Goal: Entertainment & Leisure: Browse casually

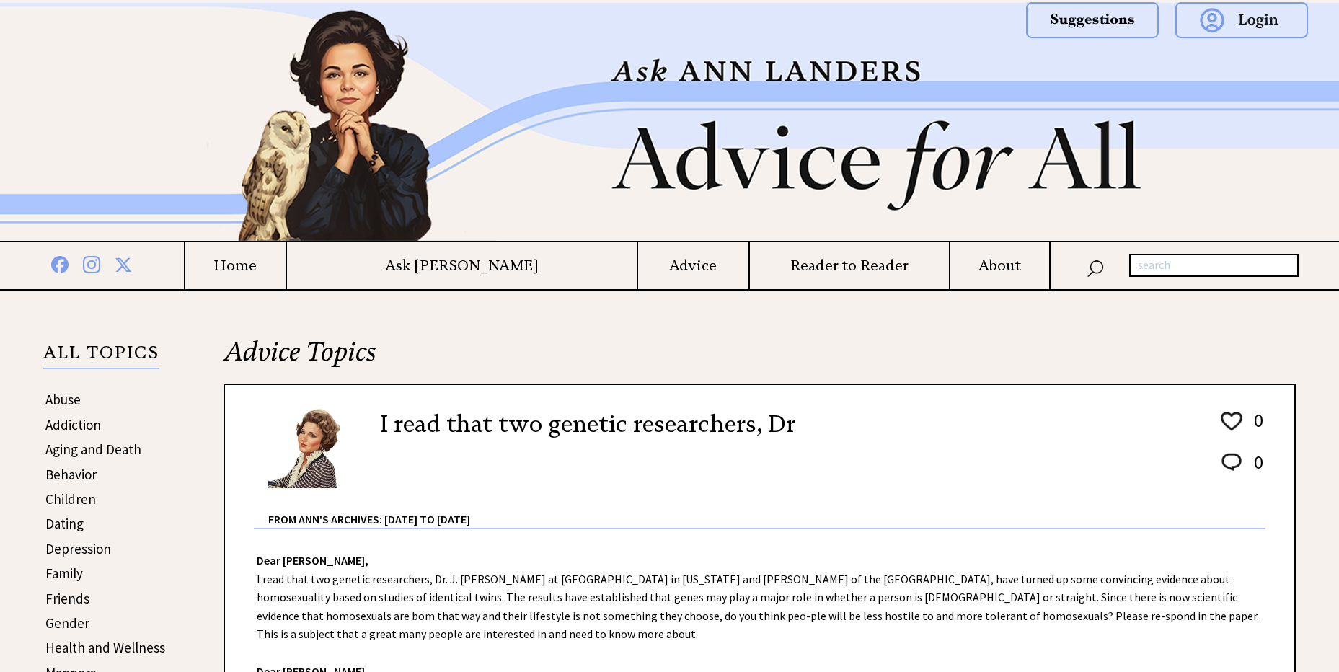
click at [286, 269] on h4 "Home" at bounding box center [235, 266] width 100 height 18
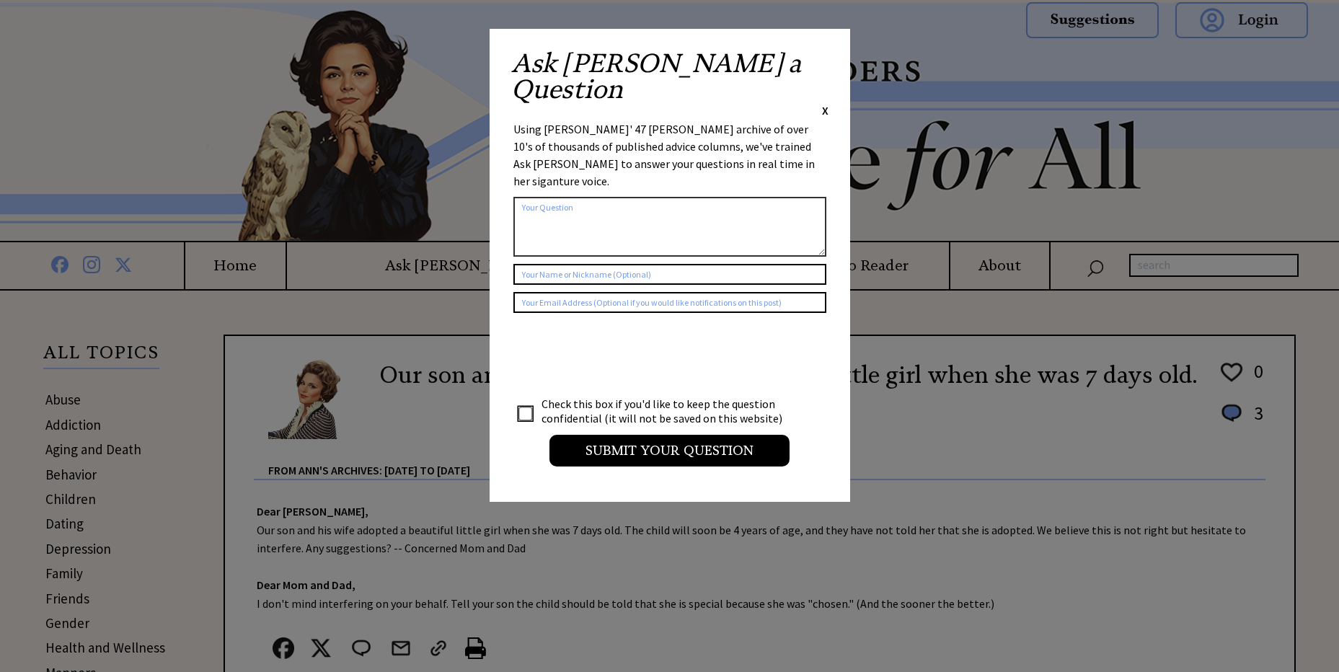
click at [823, 103] on span "X" at bounding box center [825, 110] width 6 height 14
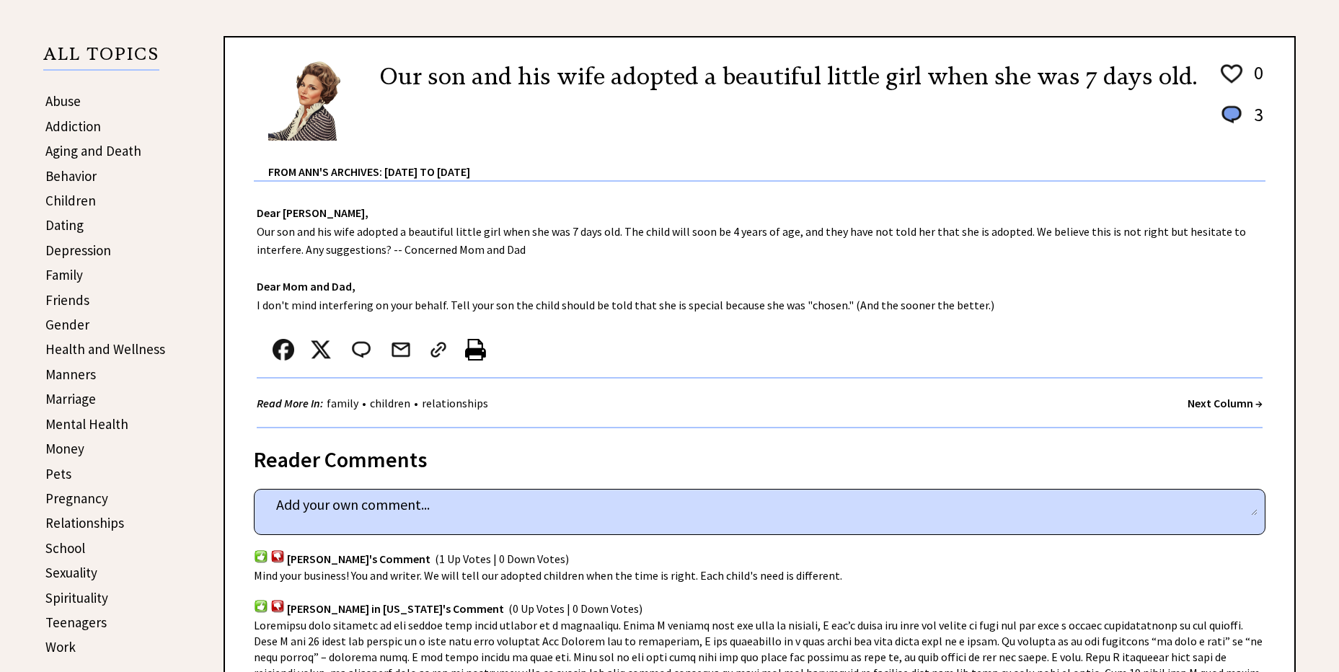
scroll to position [302, 0]
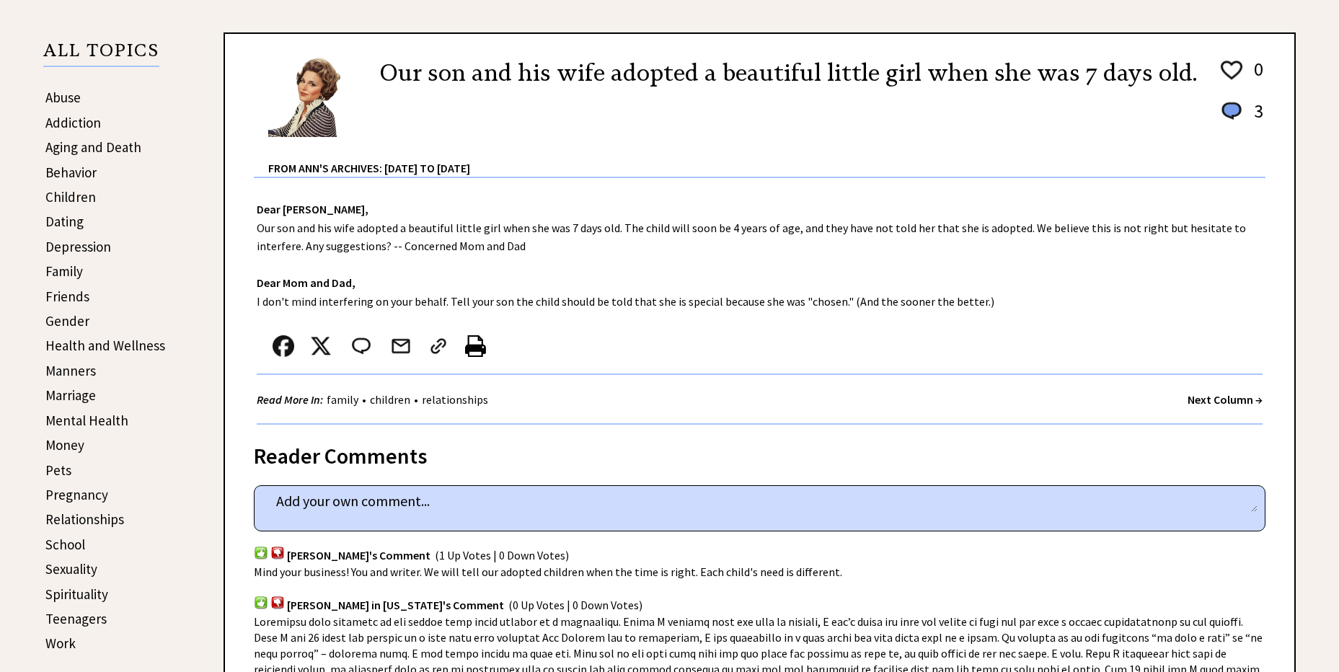
click at [1201, 397] on strong "Next Column →" at bounding box center [1225, 399] width 75 height 14
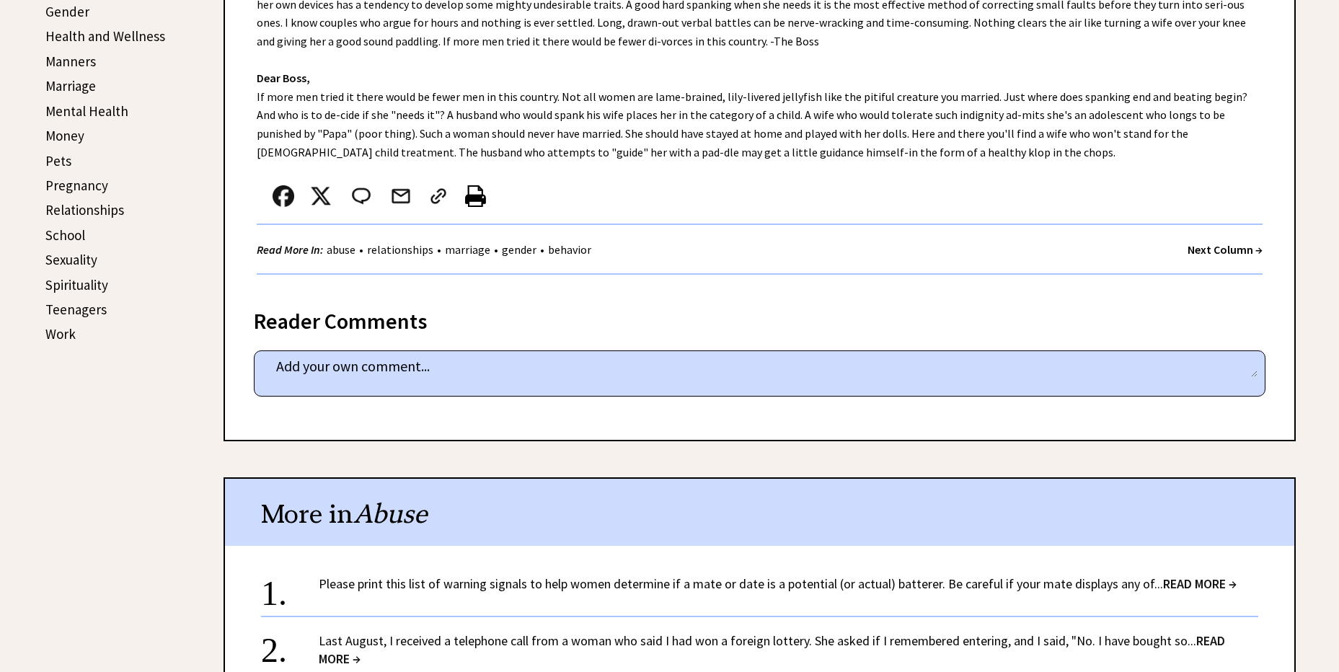
scroll to position [604, 0]
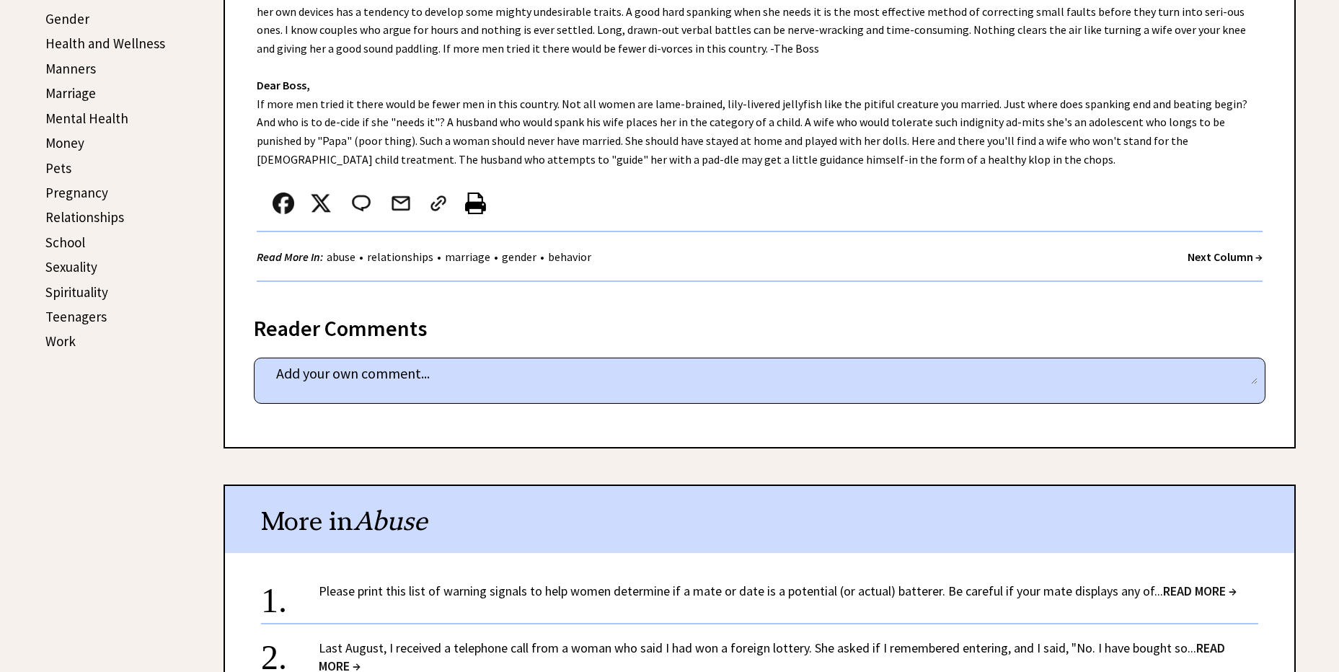
click at [1219, 254] on strong "Next Column →" at bounding box center [1225, 256] width 75 height 14
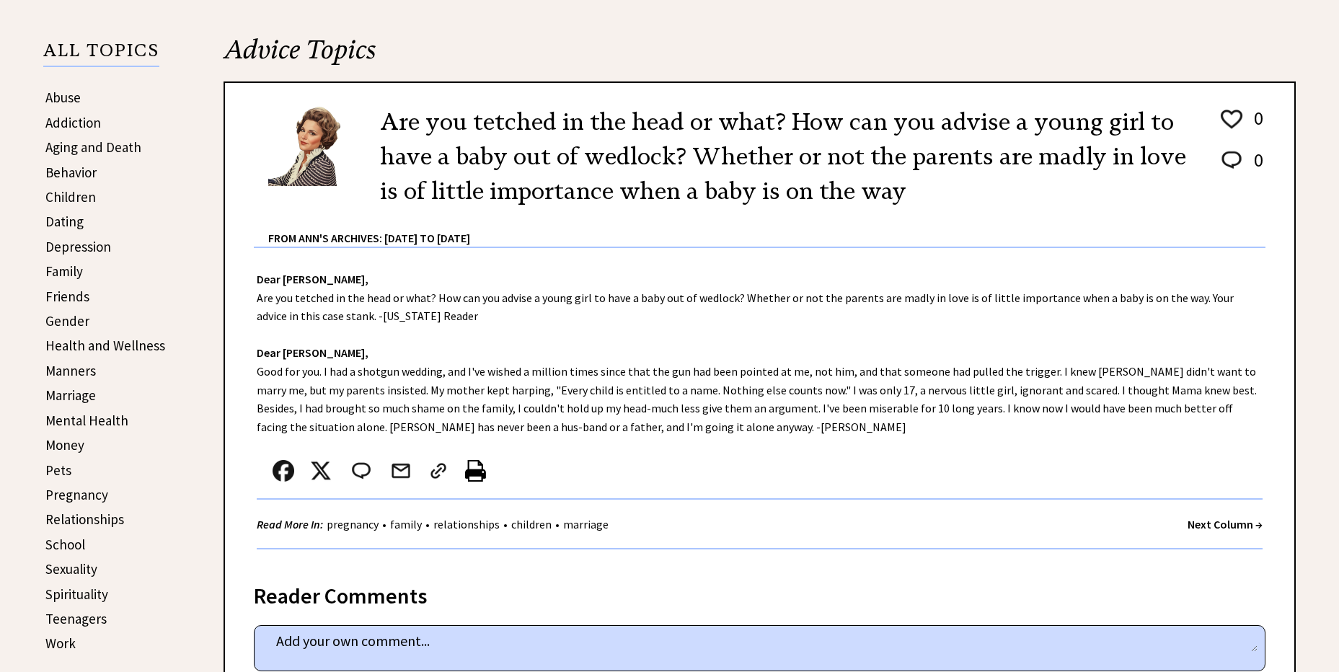
scroll to position [302, 0]
click at [57, 198] on link "Children" at bounding box center [70, 196] width 50 height 17
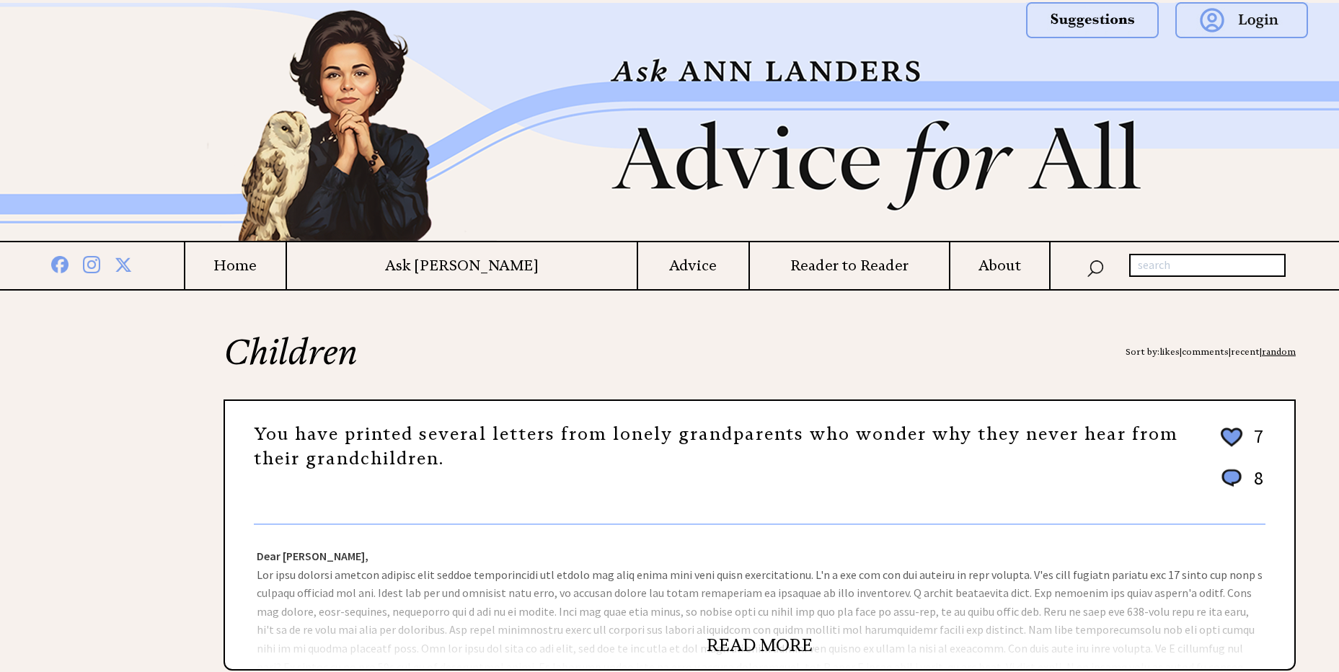
click at [815, 264] on h4 "Reader to Reader" at bounding box center [850, 266] width 200 height 18
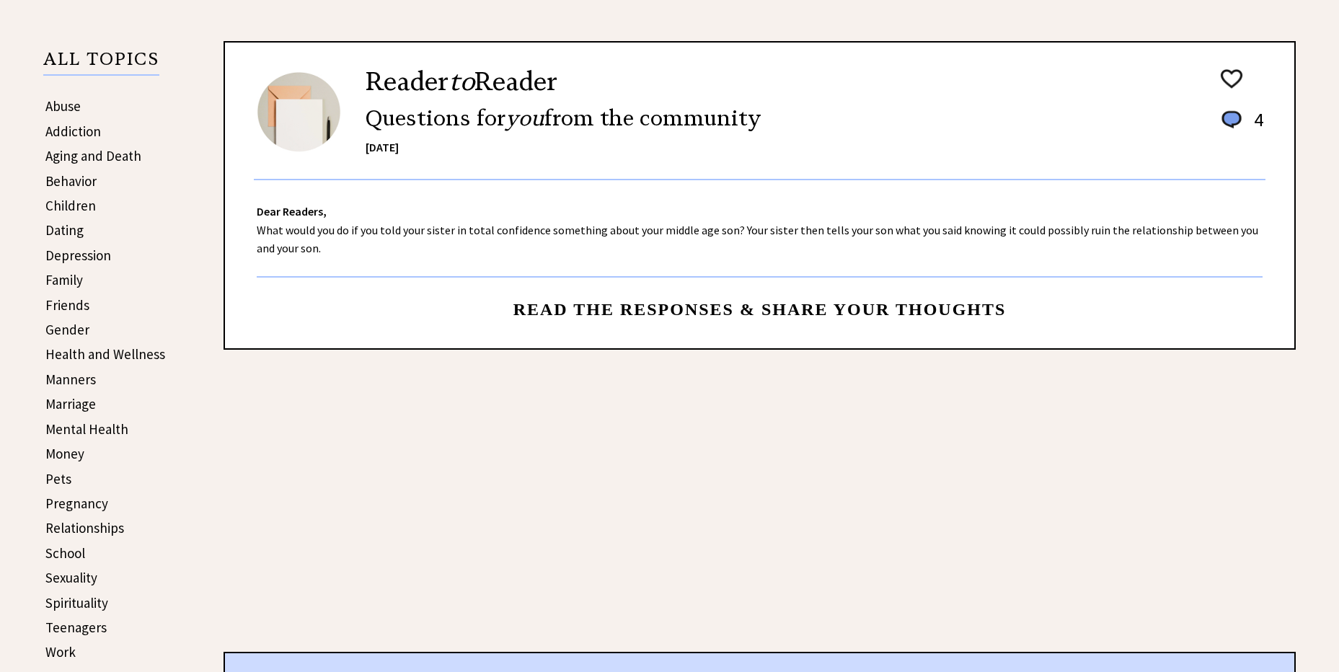
scroll to position [302, 0]
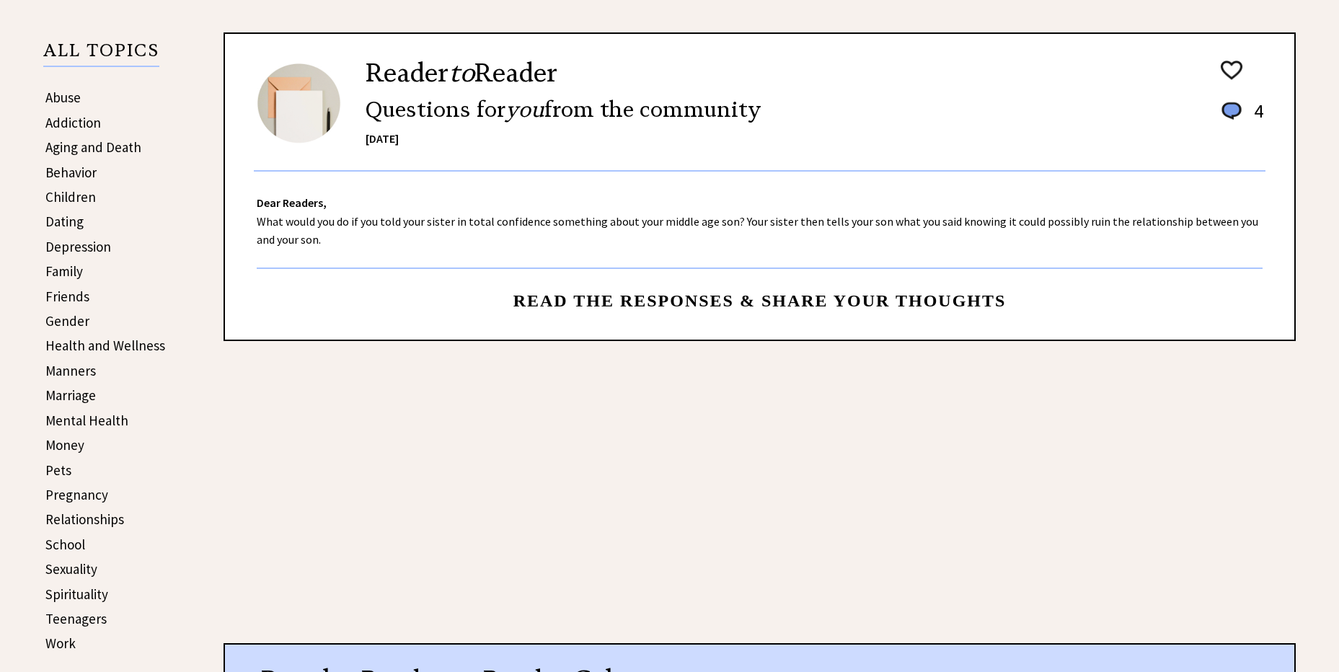
click at [64, 567] on link "Sexuality" at bounding box center [71, 568] width 52 height 17
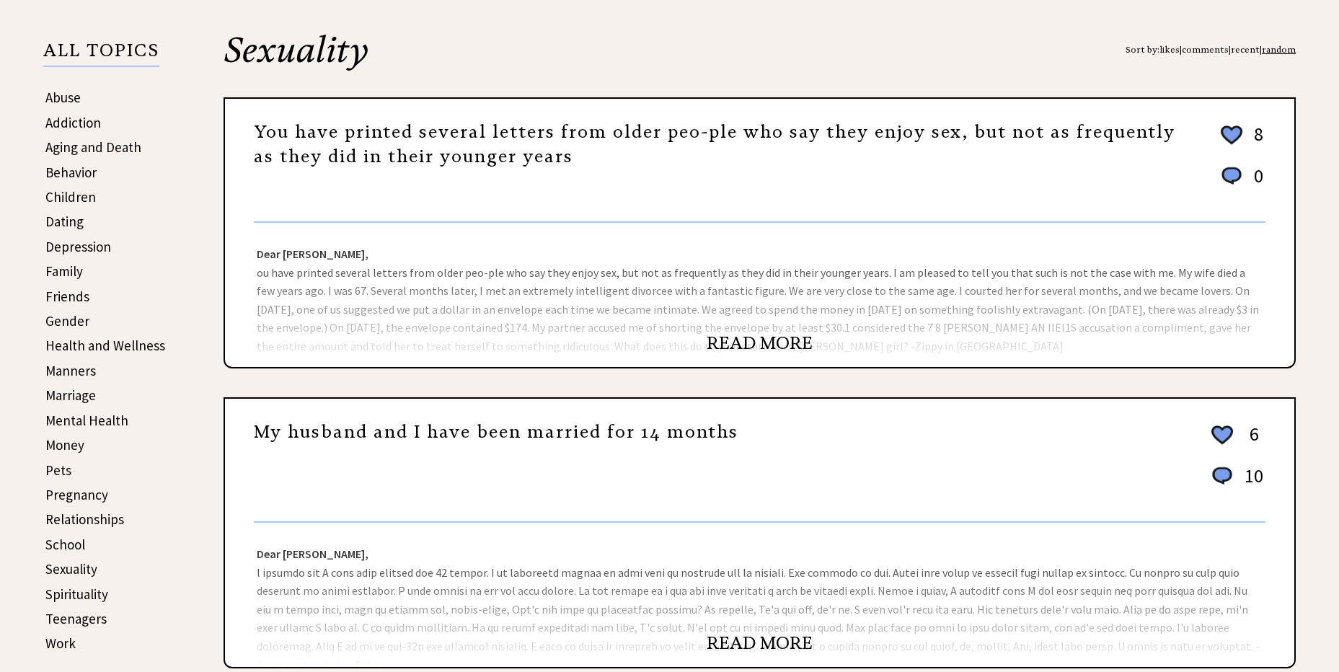
scroll to position [403, 0]
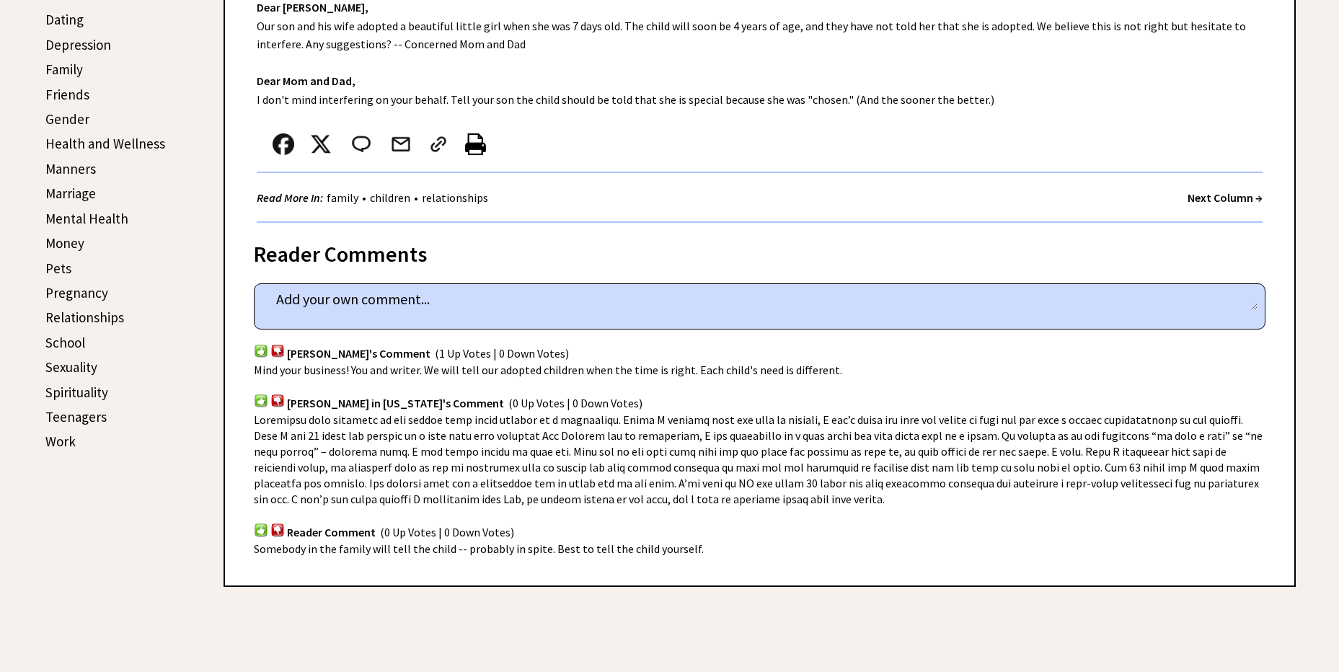
scroll to position [504, 0]
click at [1201, 194] on strong "Next Column →" at bounding box center [1225, 197] width 75 height 14
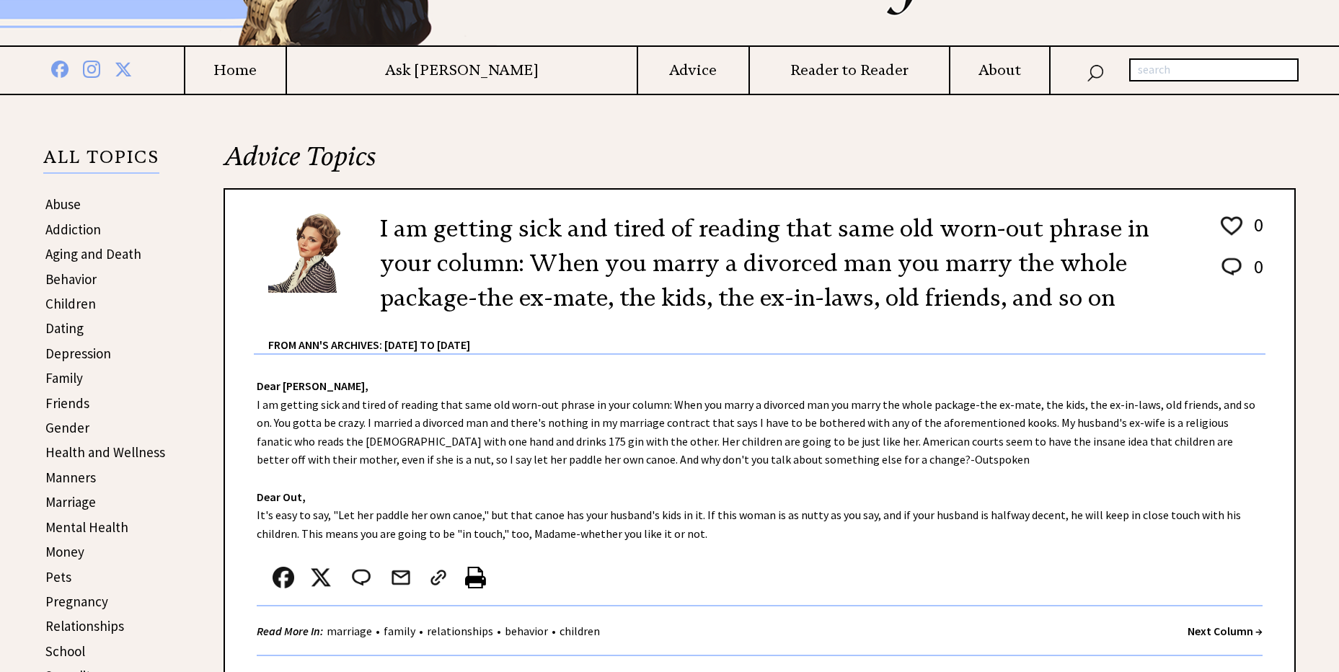
scroll to position [201, 0]
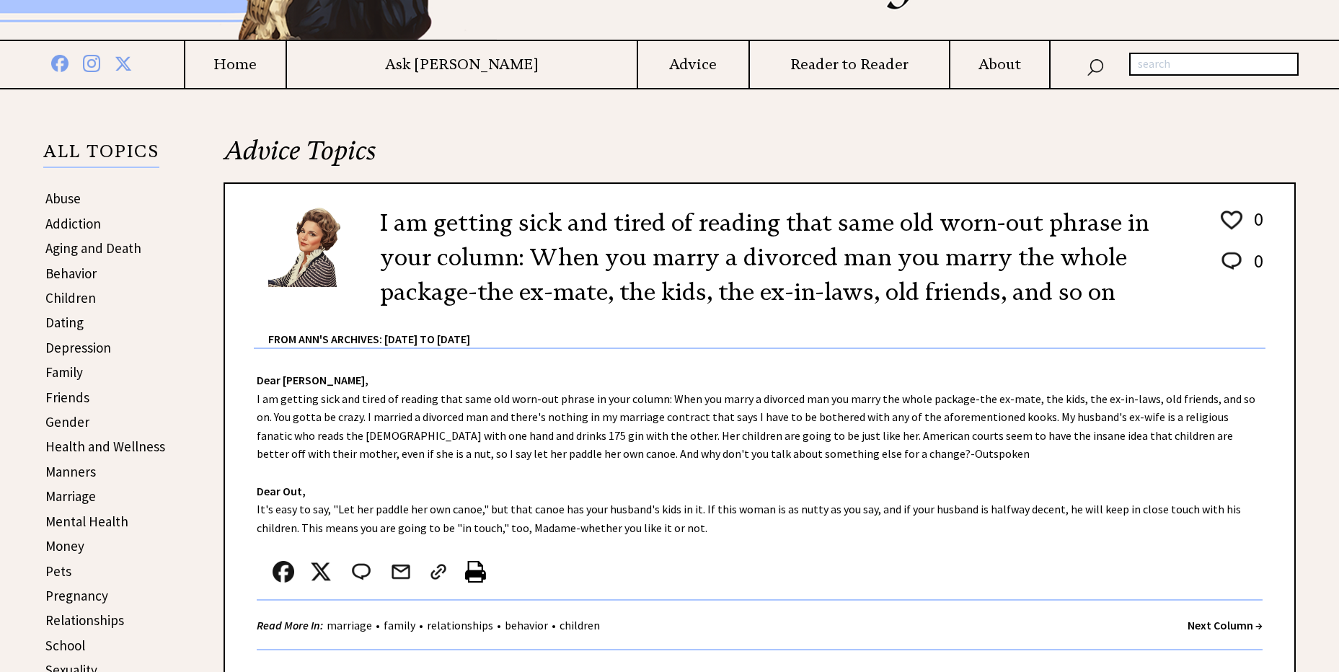
click at [1195, 624] on strong "Next Column →" at bounding box center [1225, 625] width 75 height 14
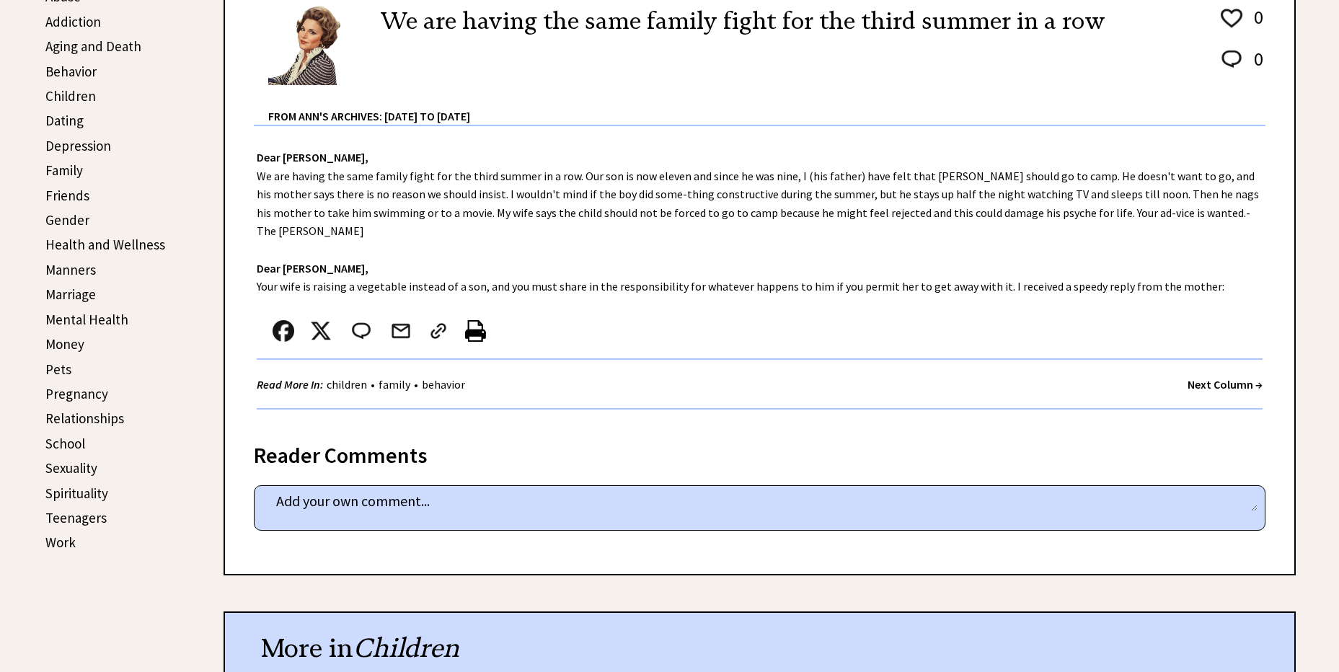
scroll to position [504, 0]
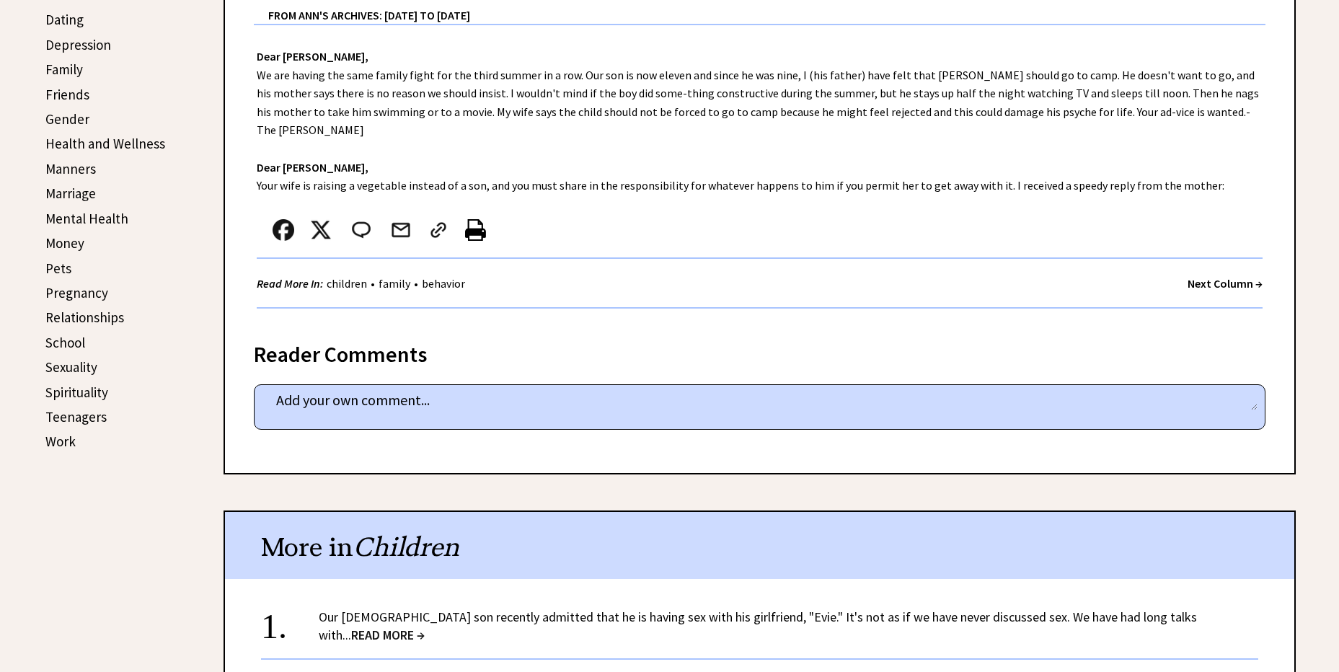
click at [1204, 276] on strong "Next Column →" at bounding box center [1225, 283] width 75 height 14
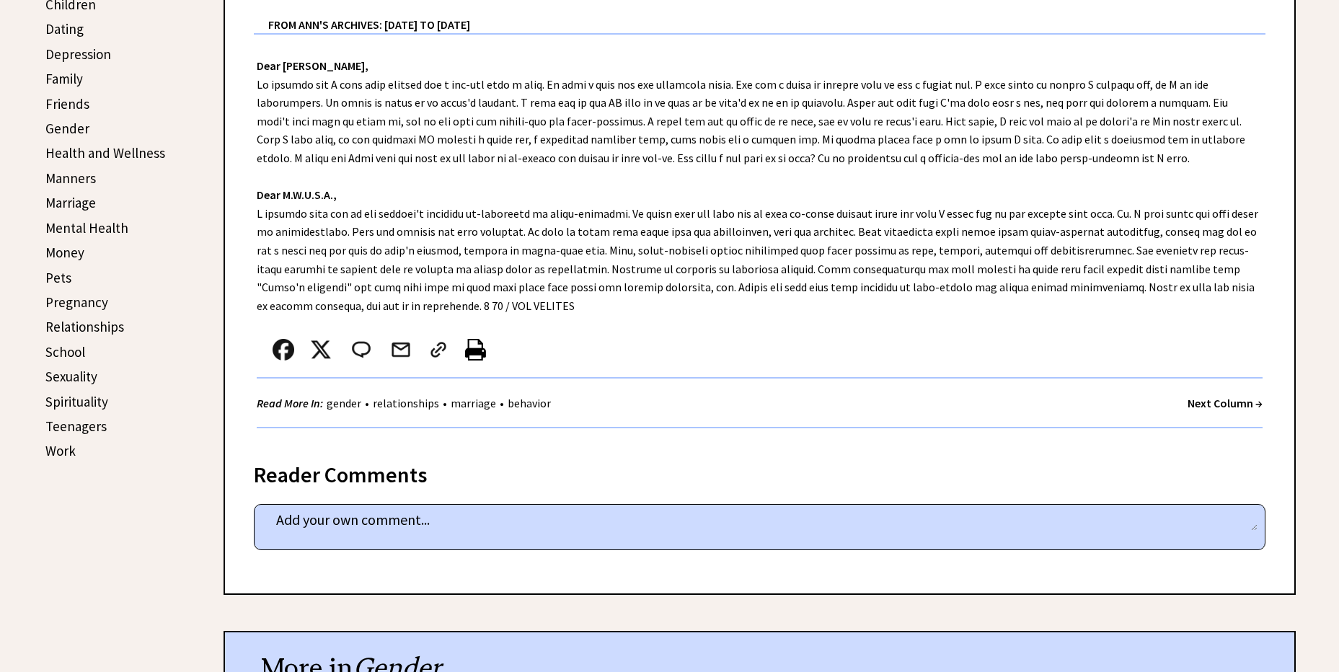
scroll to position [504, 0]
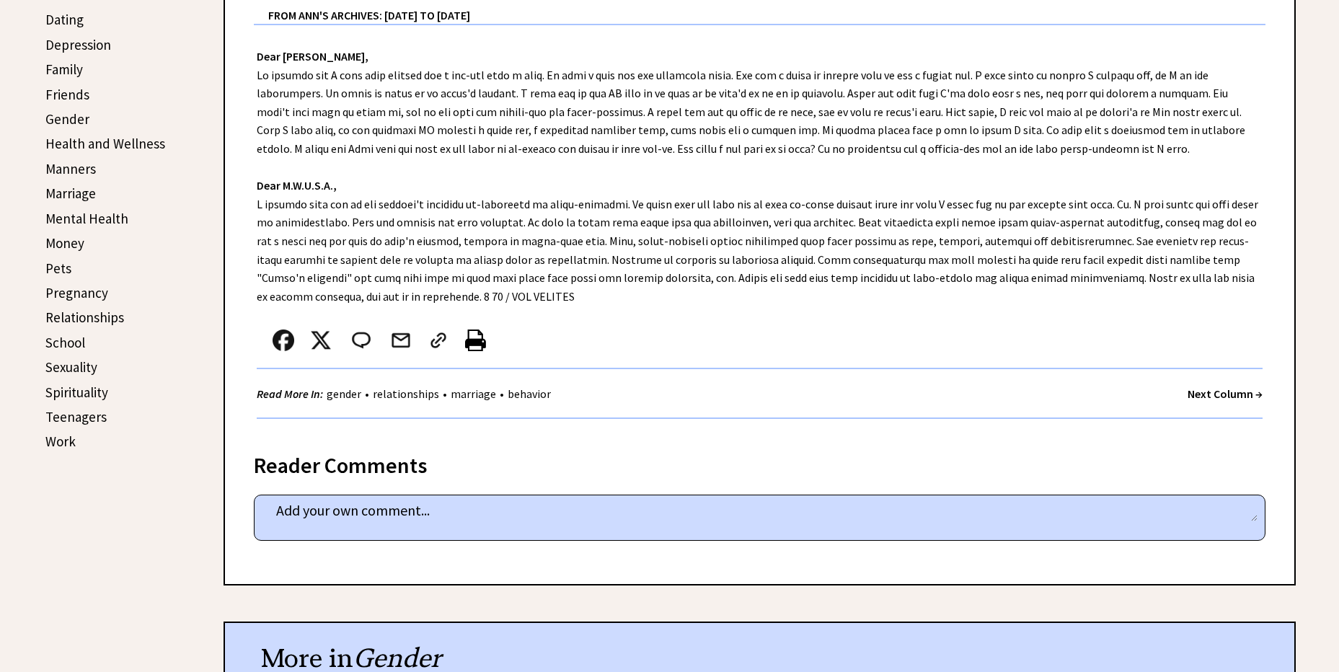
click at [1211, 393] on strong "Next Column →" at bounding box center [1225, 393] width 75 height 14
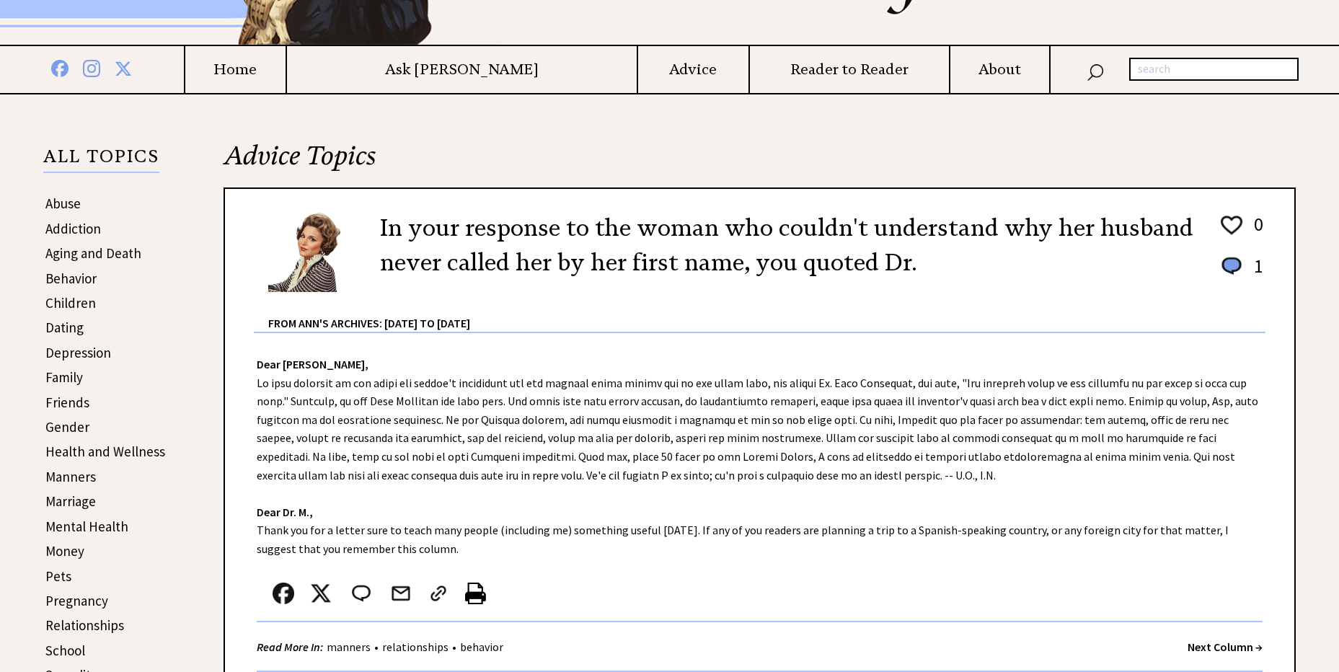
scroll to position [201, 0]
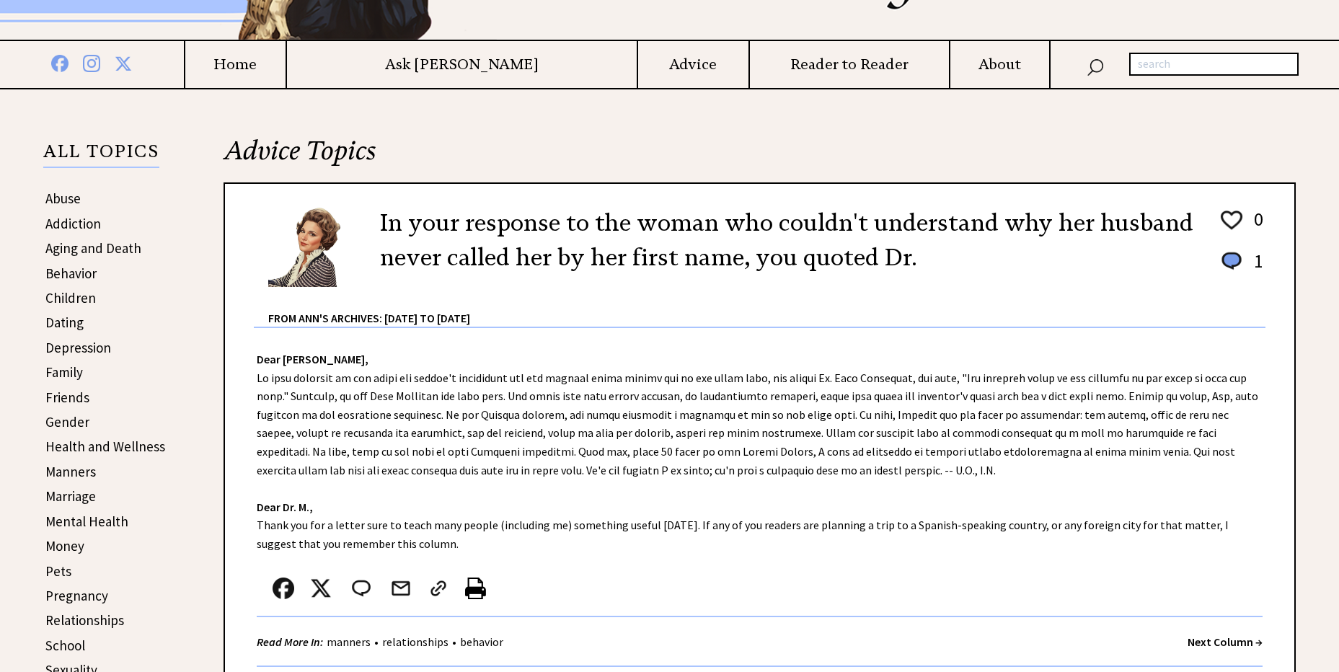
click at [1205, 643] on strong "Next Column →" at bounding box center [1225, 642] width 75 height 14
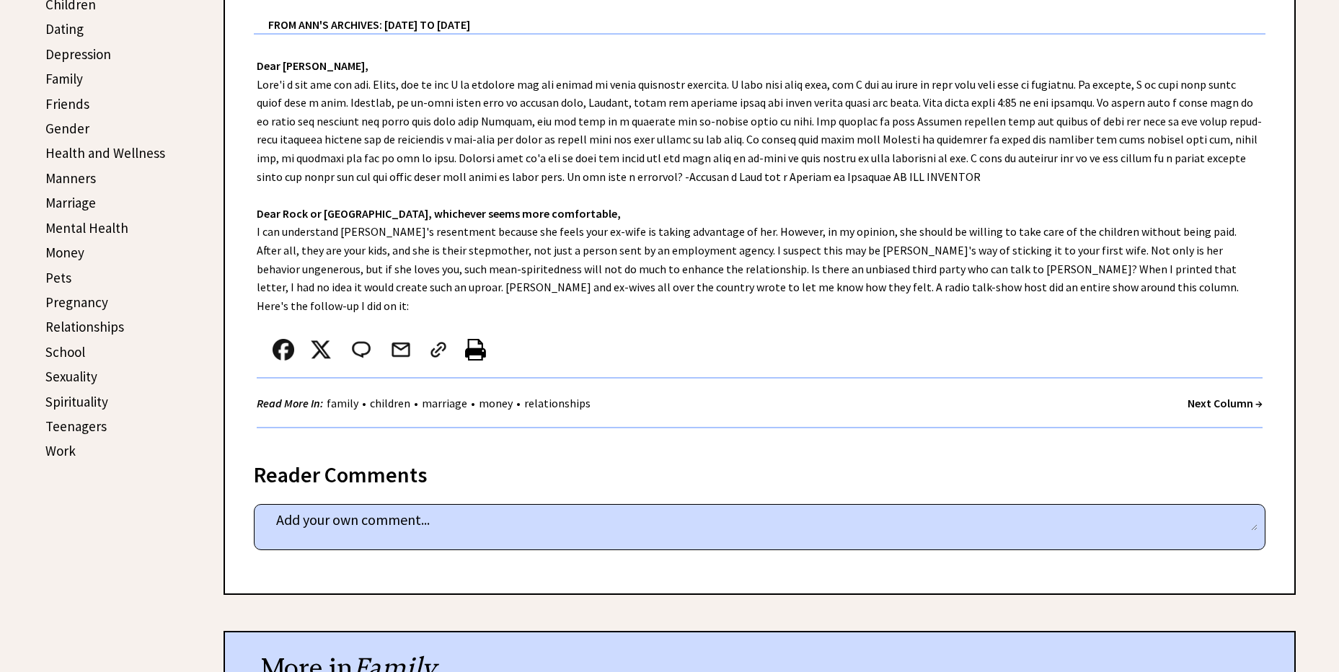
scroll to position [504, 0]
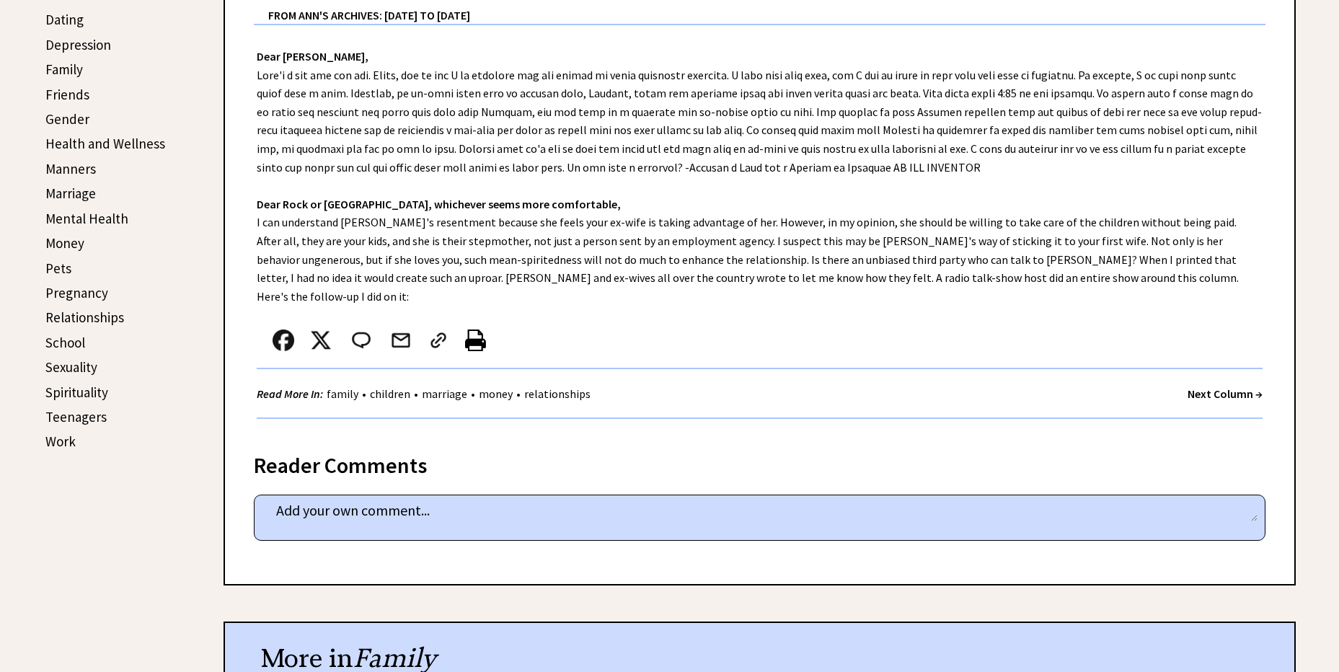
click at [1219, 386] on strong "Next Column →" at bounding box center [1225, 393] width 75 height 14
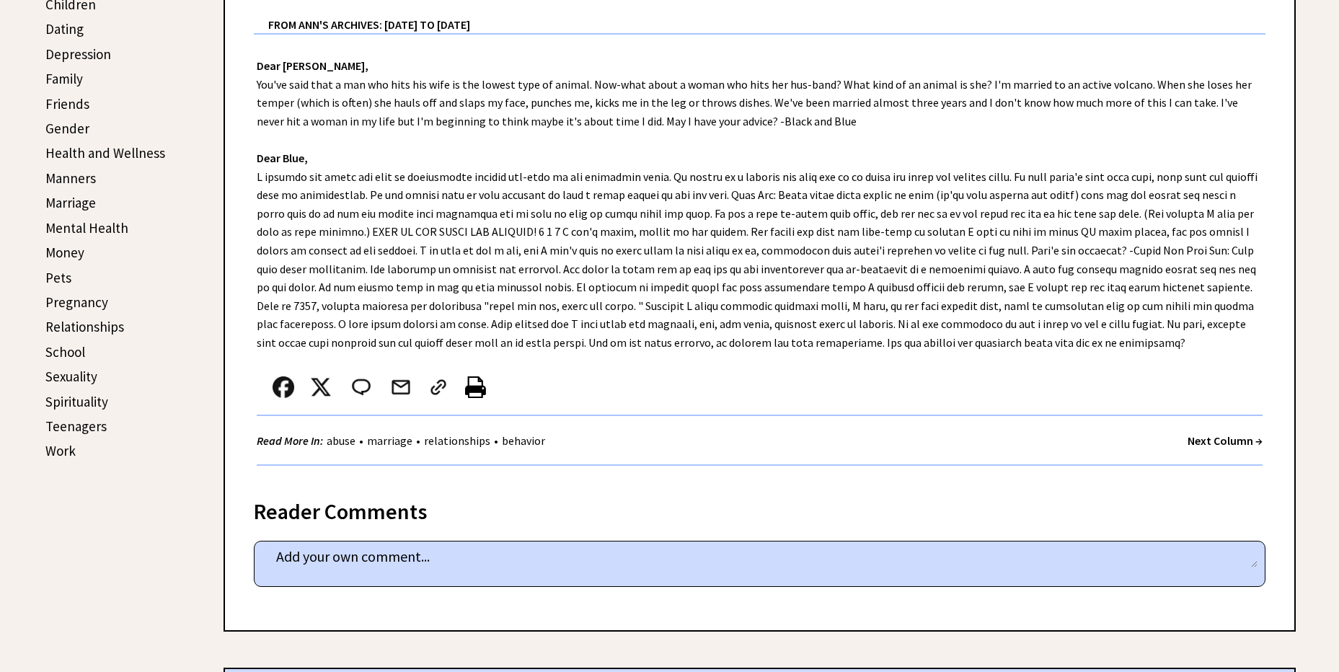
scroll to position [504, 0]
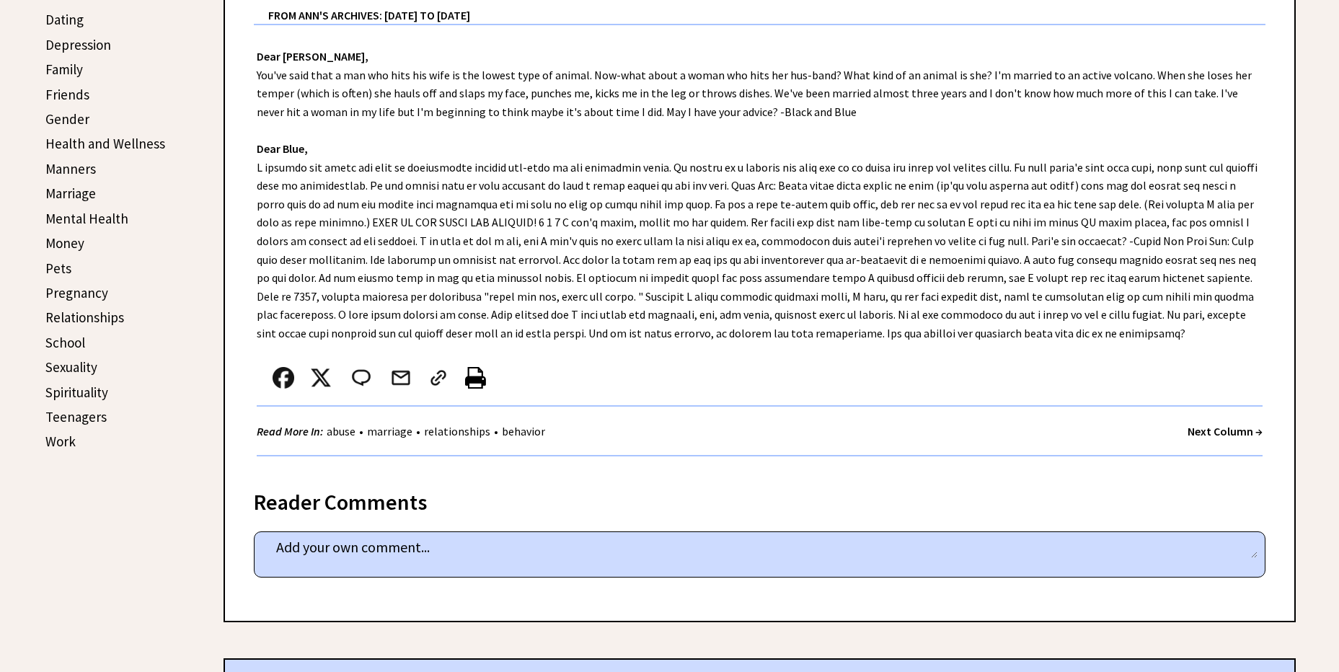
click at [1211, 420] on div "Read More In: abuse • marriage • relationships • behavior Next Column →" at bounding box center [760, 432] width 1006 height 50
click at [1228, 428] on strong "Next Column →" at bounding box center [1225, 431] width 75 height 14
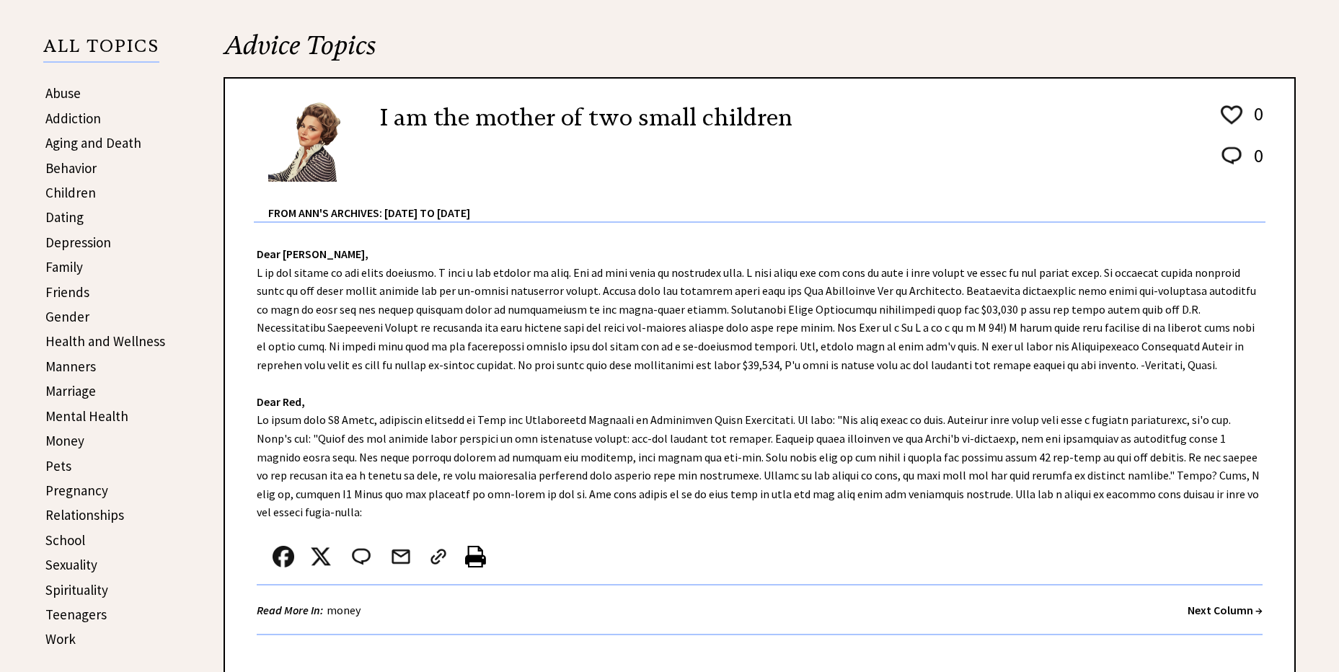
scroll to position [403, 0]
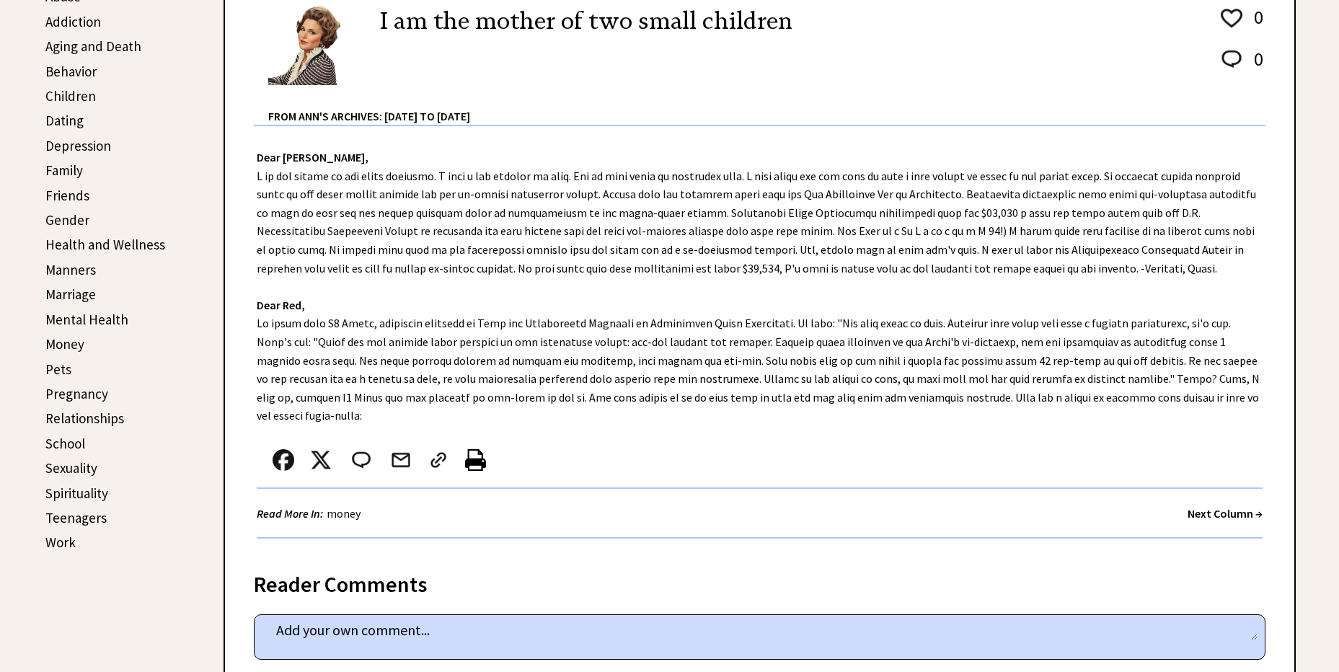
click at [1227, 506] on strong "Next Column →" at bounding box center [1225, 513] width 75 height 14
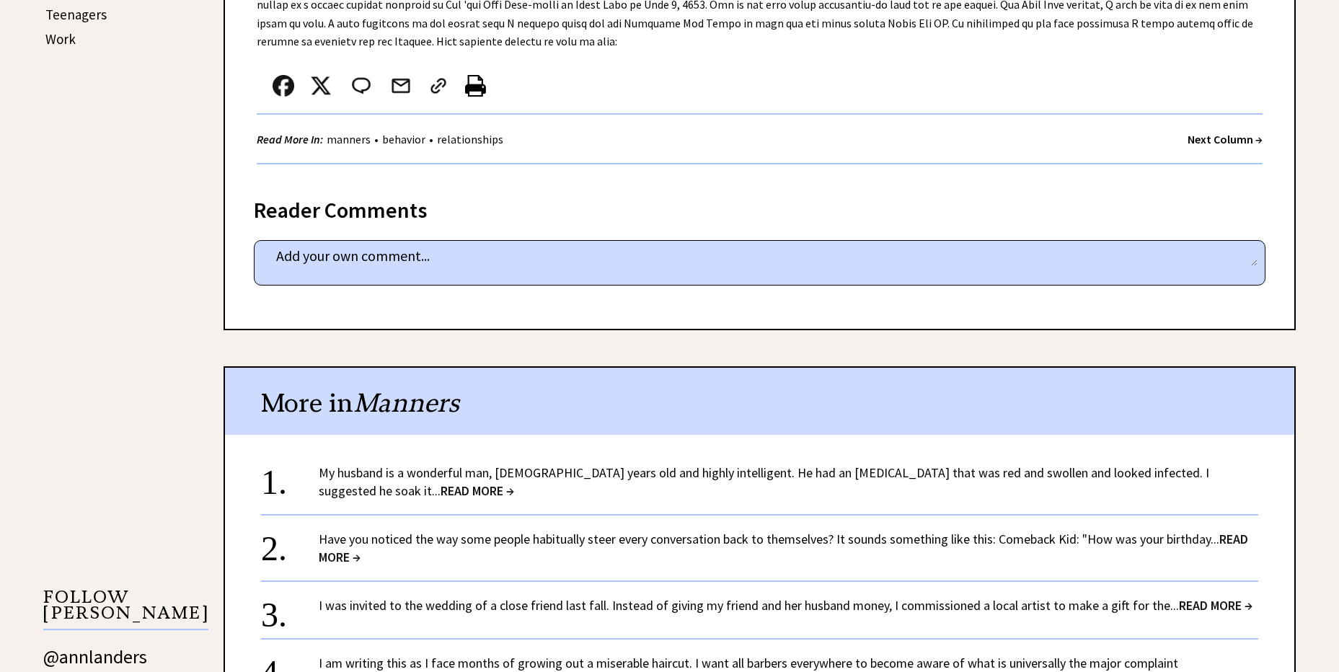
scroll to position [907, 0]
click at [1229, 131] on strong "Next Column →" at bounding box center [1225, 138] width 75 height 14
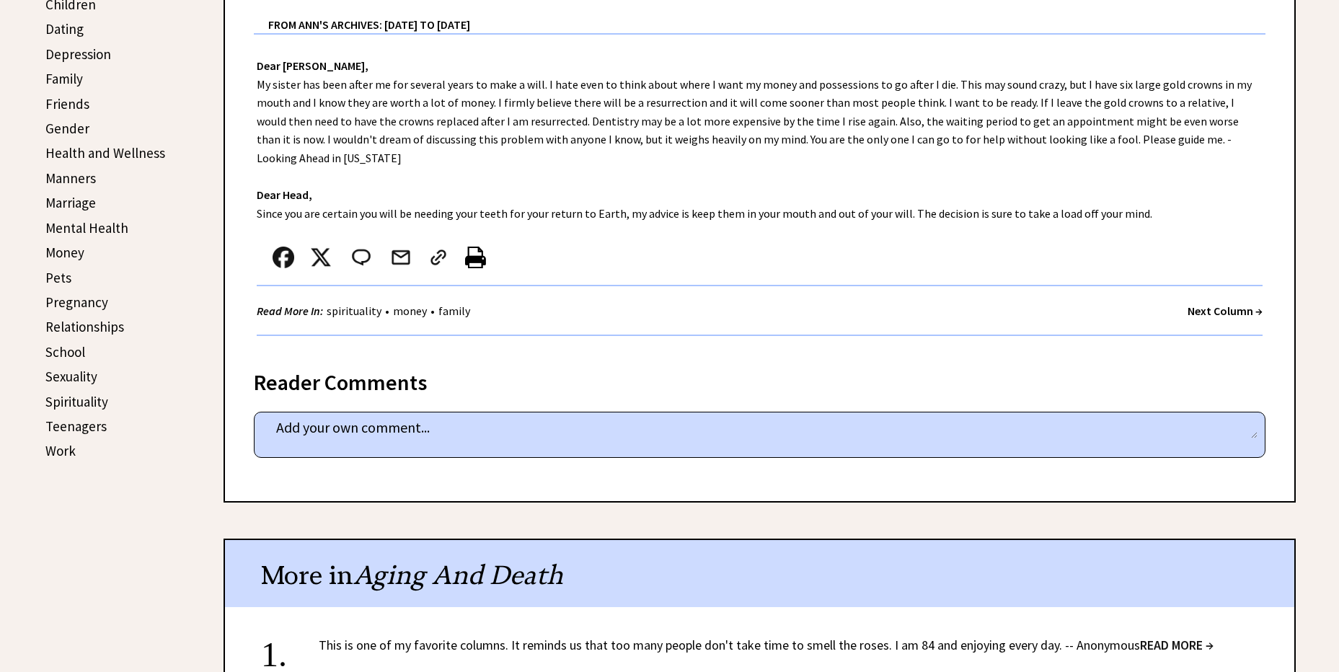
scroll to position [504, 0]
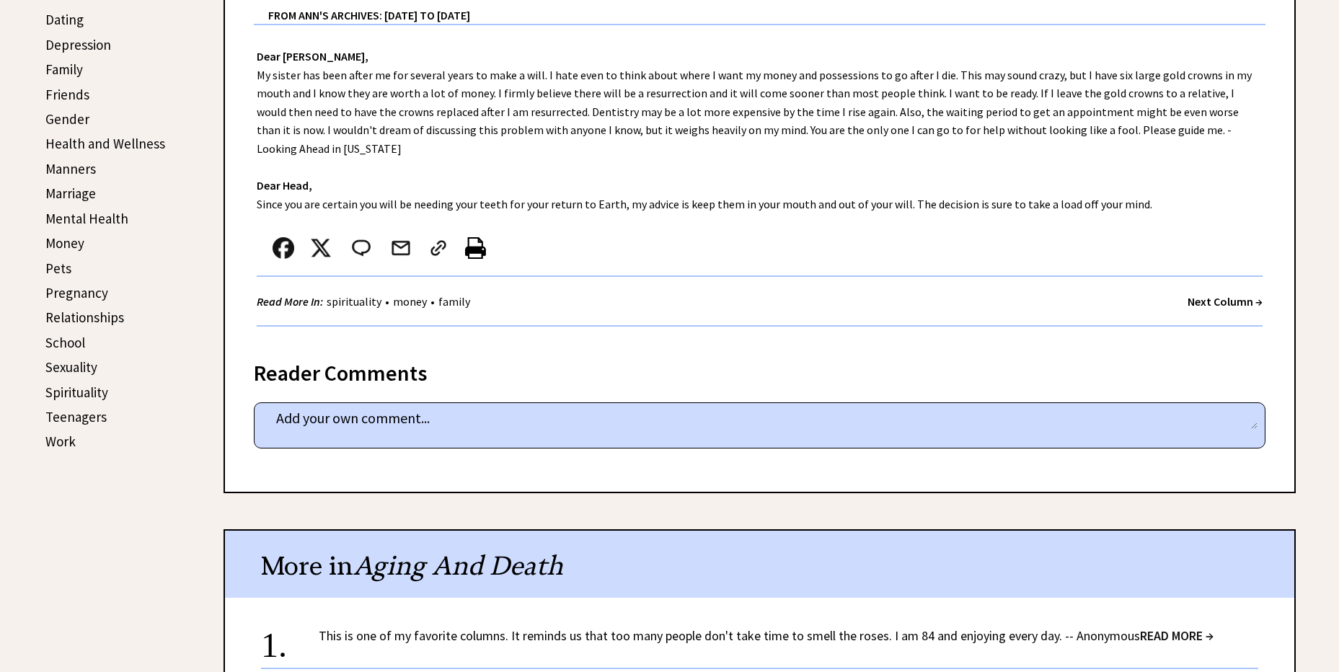
click at [1214, 294] on strong "Next Column →" at bounding box center [1225, 301] width 75 height 14
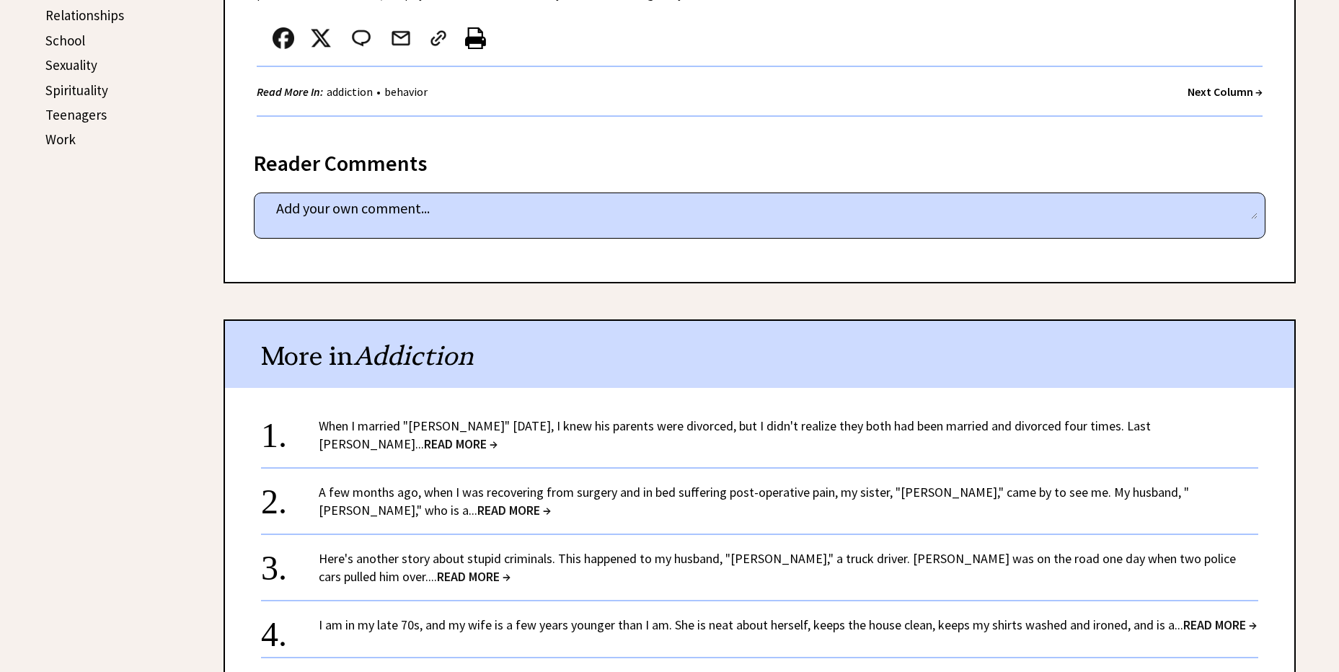
scroll to position [806, 0]
click at [1238, 88] on strong "Next Column →" at bounding box center [1225, 91] width 75 height 14
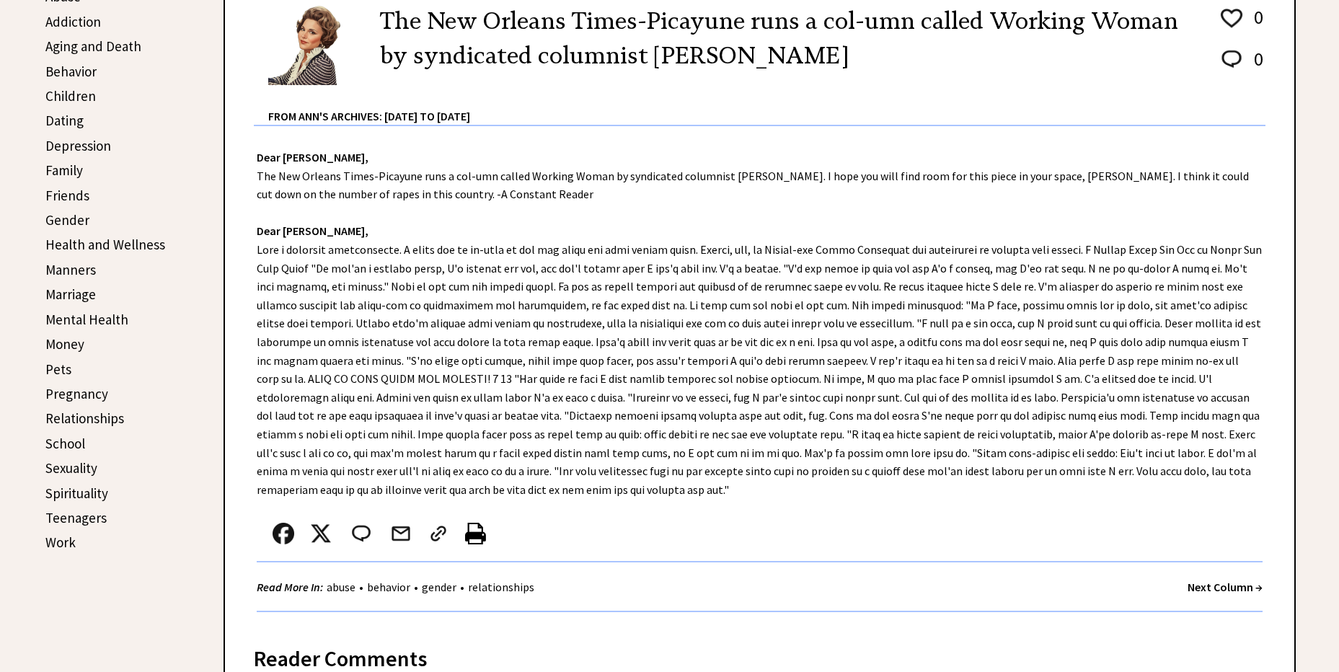
scroll to position [504, 0]
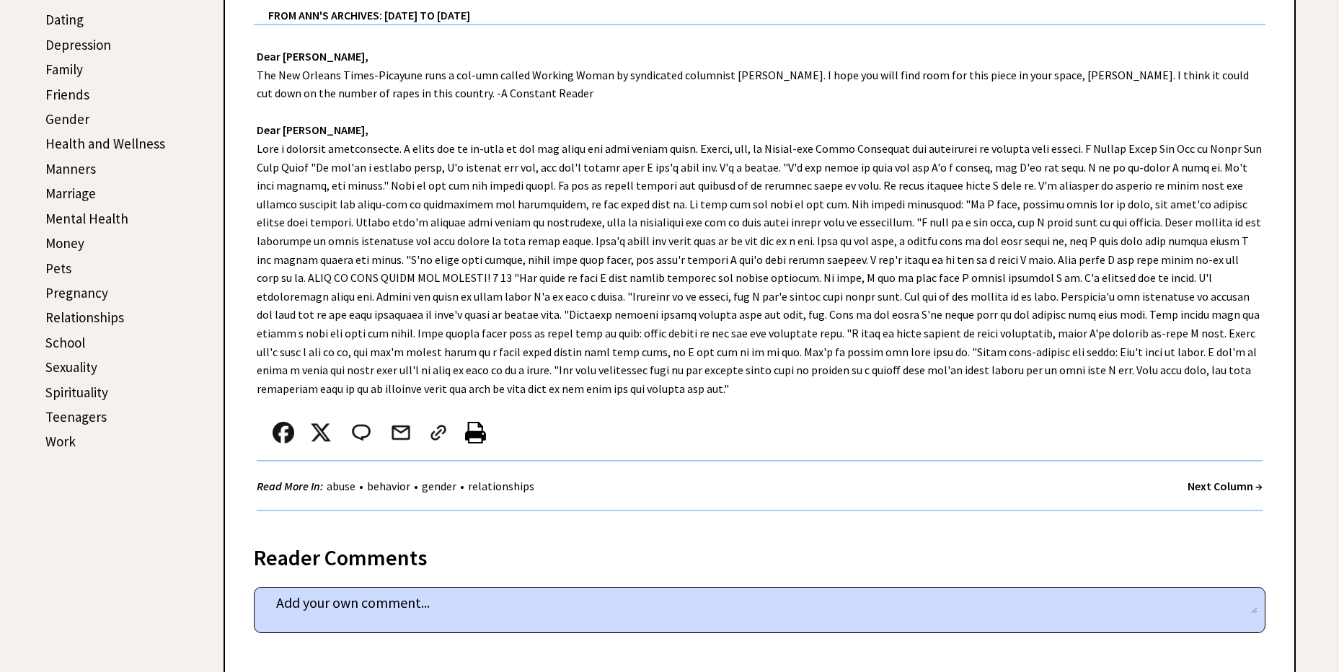
click at [1214, 484] on strong "Next Column →" at bounding box center [1225, 486] width 75 height 14
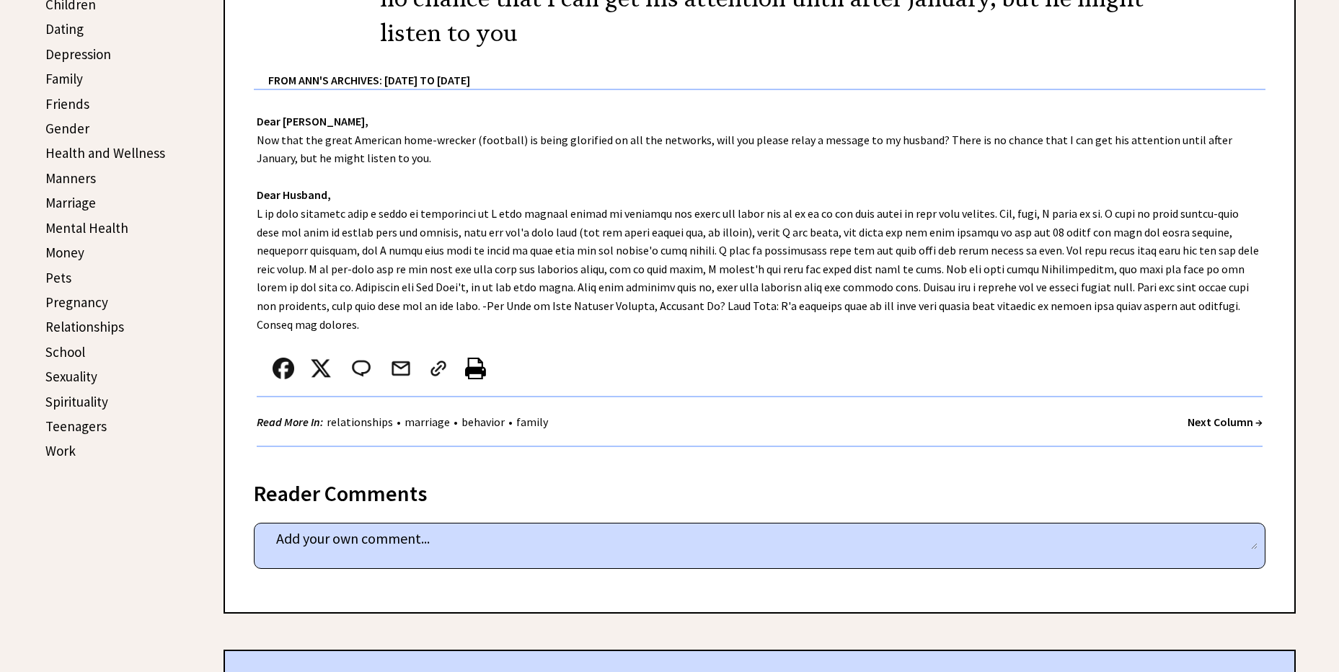
scroll to position [504, 0]
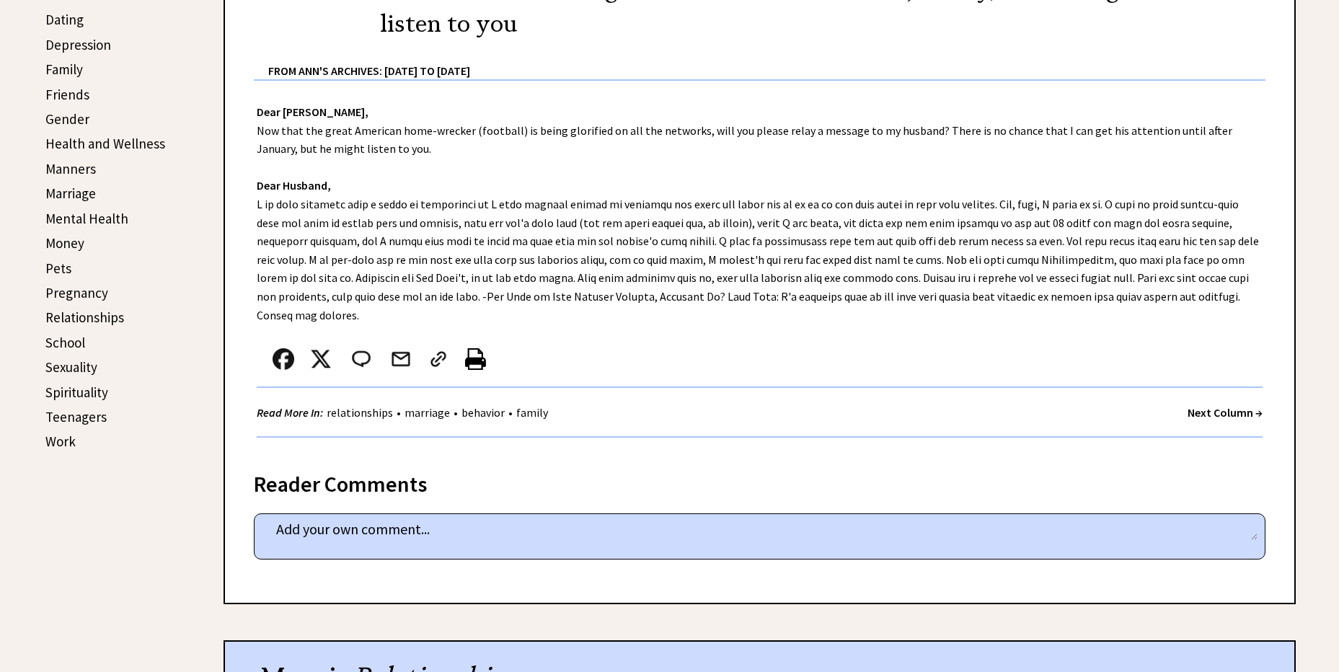
click at [1226, 405] on strong "Next Column →" at bounding box center [1225, 412] width 75 height 14
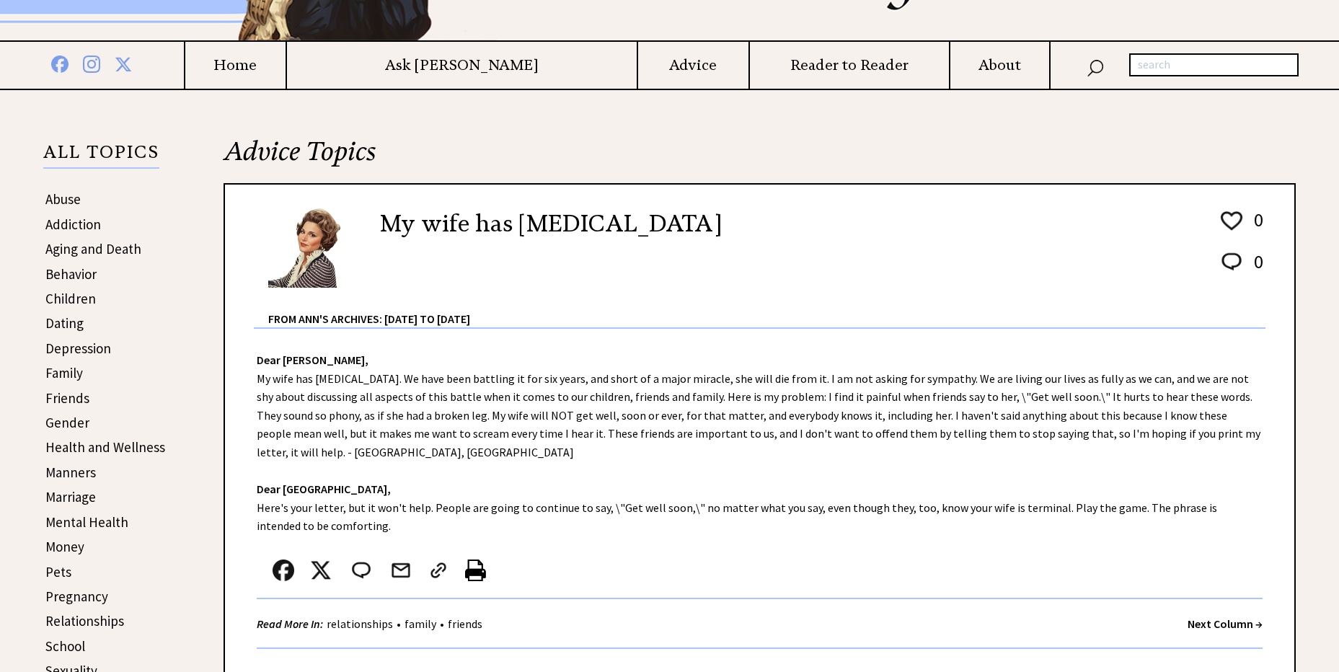
scroll to position [201, 0]
click at [1195, 619] on strong "Next Column →" at bounding box center [1225, 623] width 75 height 14
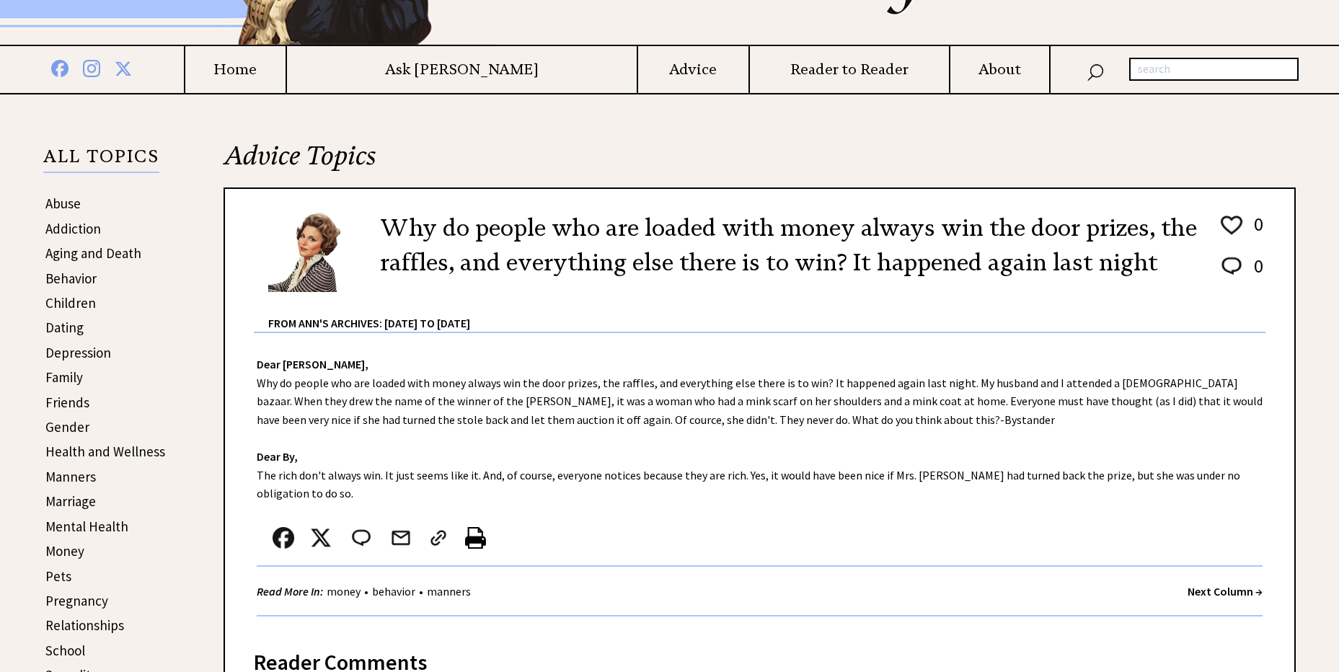
scroll to position [201, 0]
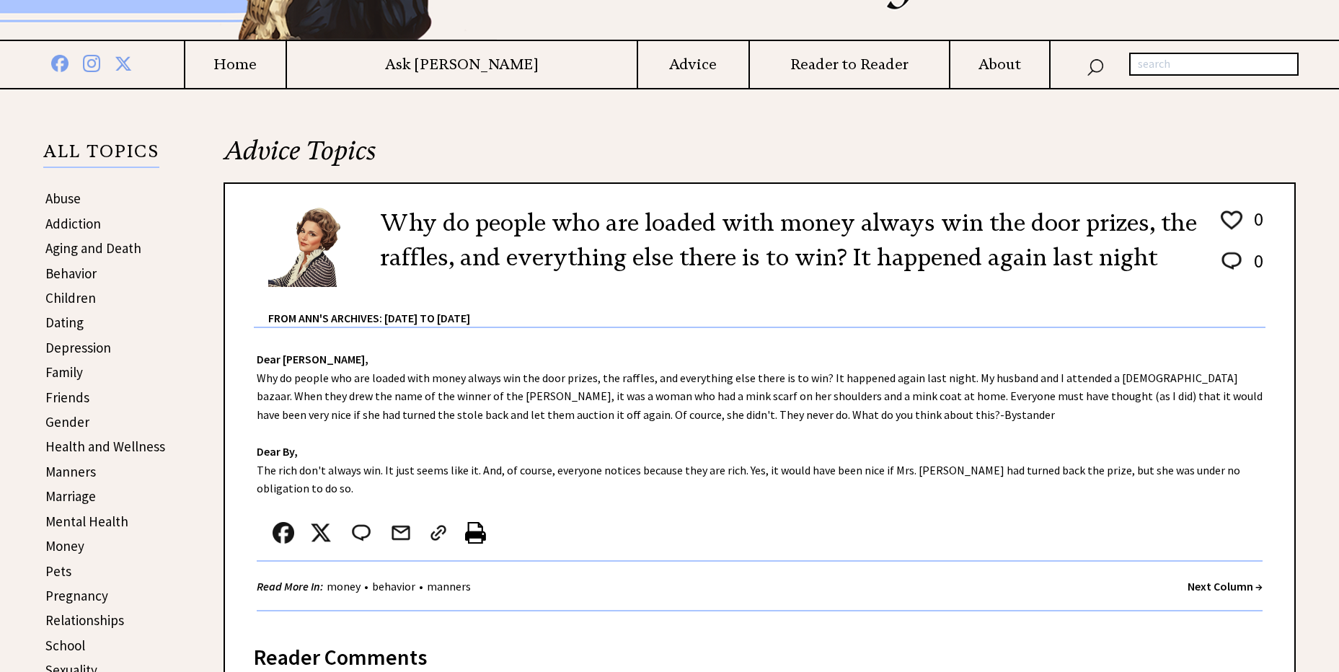
click at [1219, 588] on strong "Next Column →" at bounding box center [1225, 586] width 75 height 14
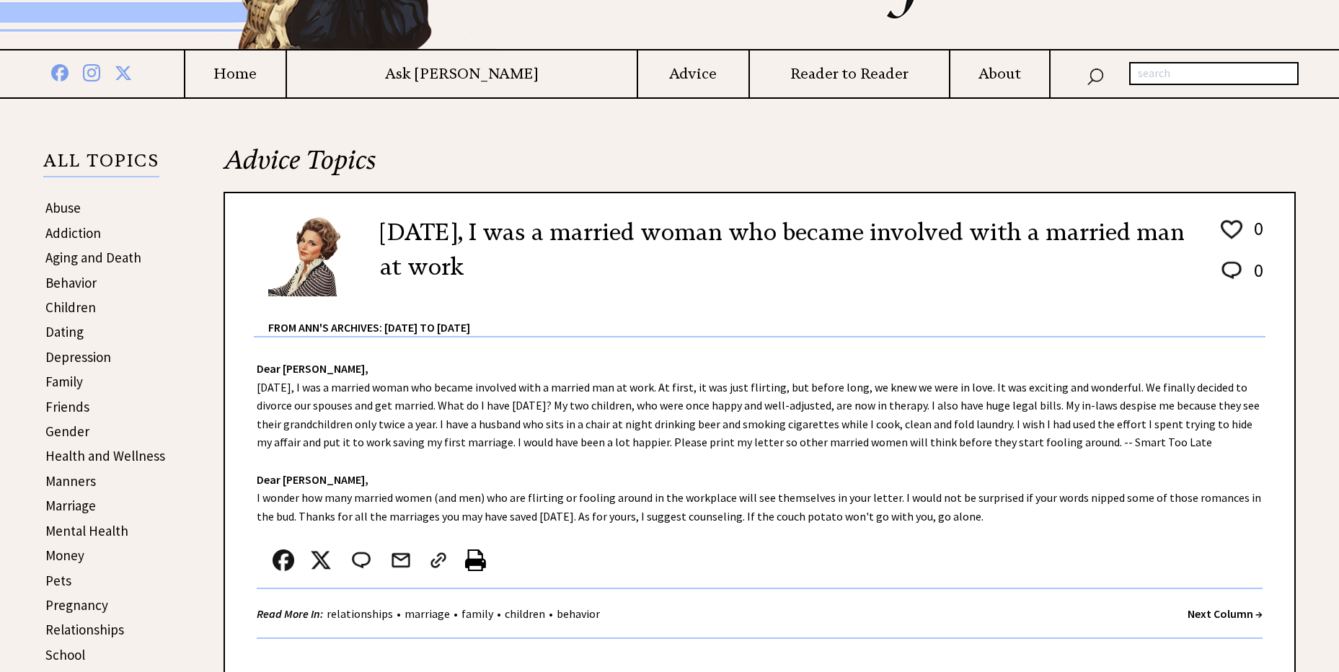
scroll to position [201, 0]
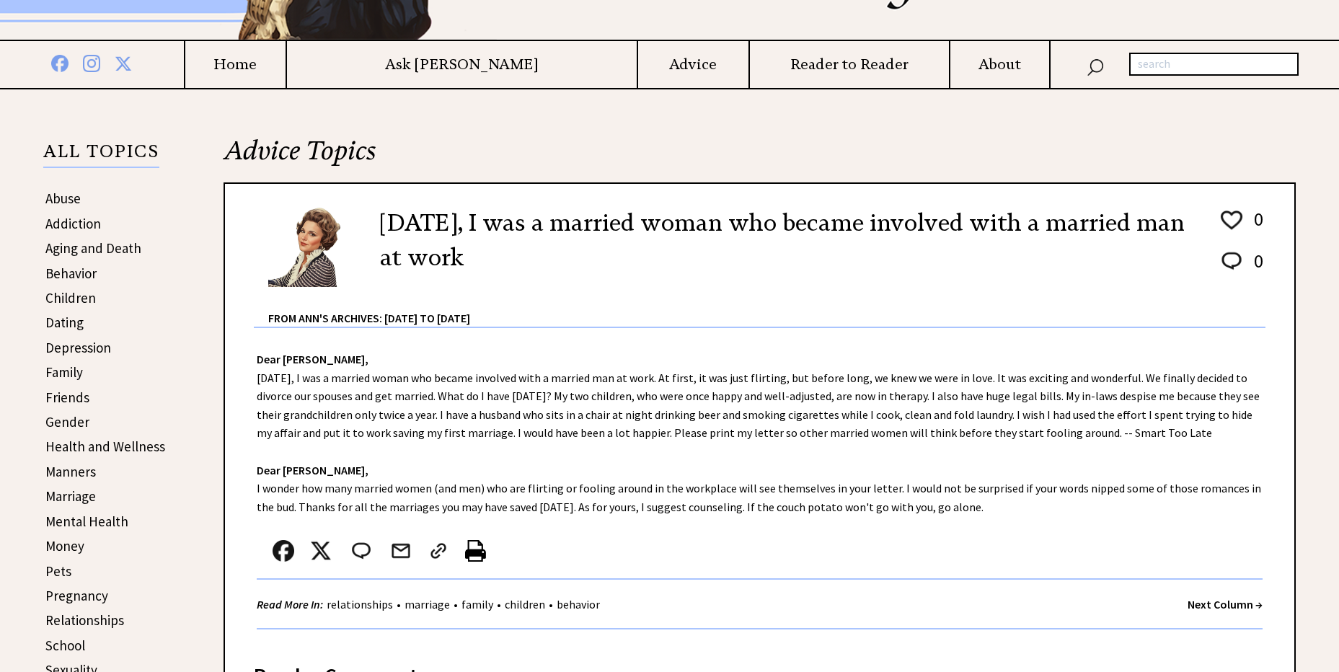
click at [1222, 596] on div "Next Column →" at bounding box center [1225, 605] width 75 height 18
click at [1224, 605] on strong "Next Column →" at bounding box center [1225, 604] width 75 height 14
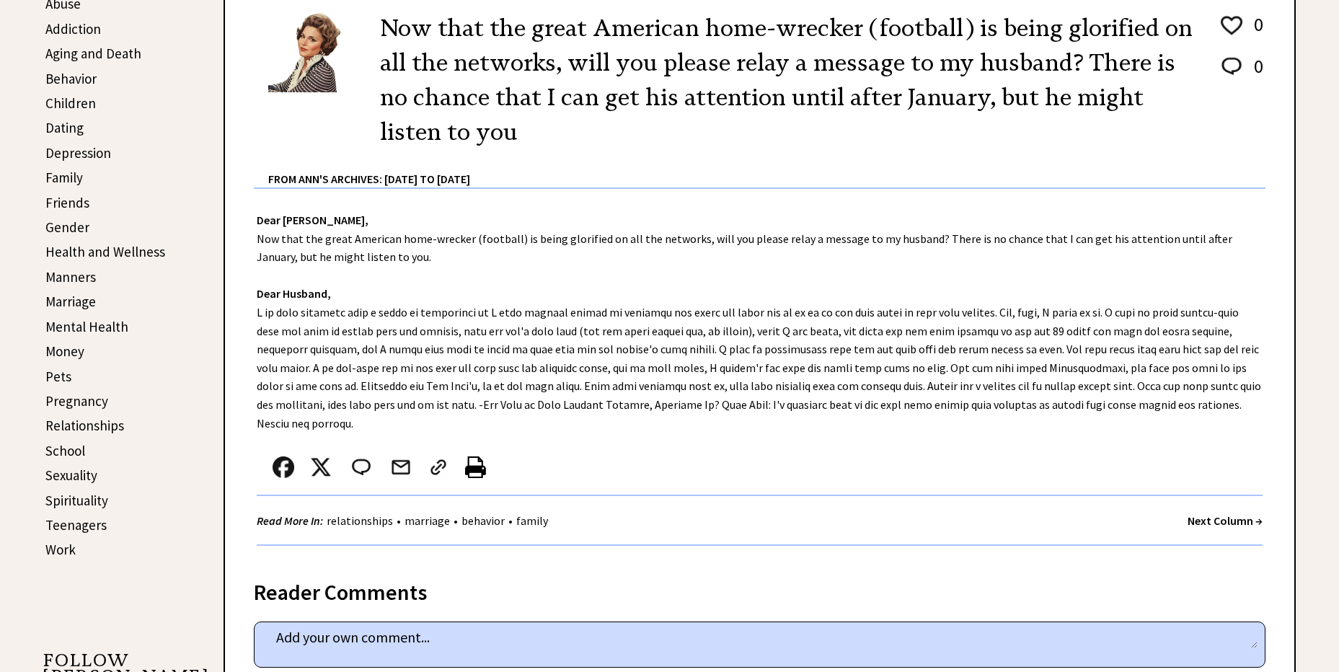
scroll to position [403, 0]
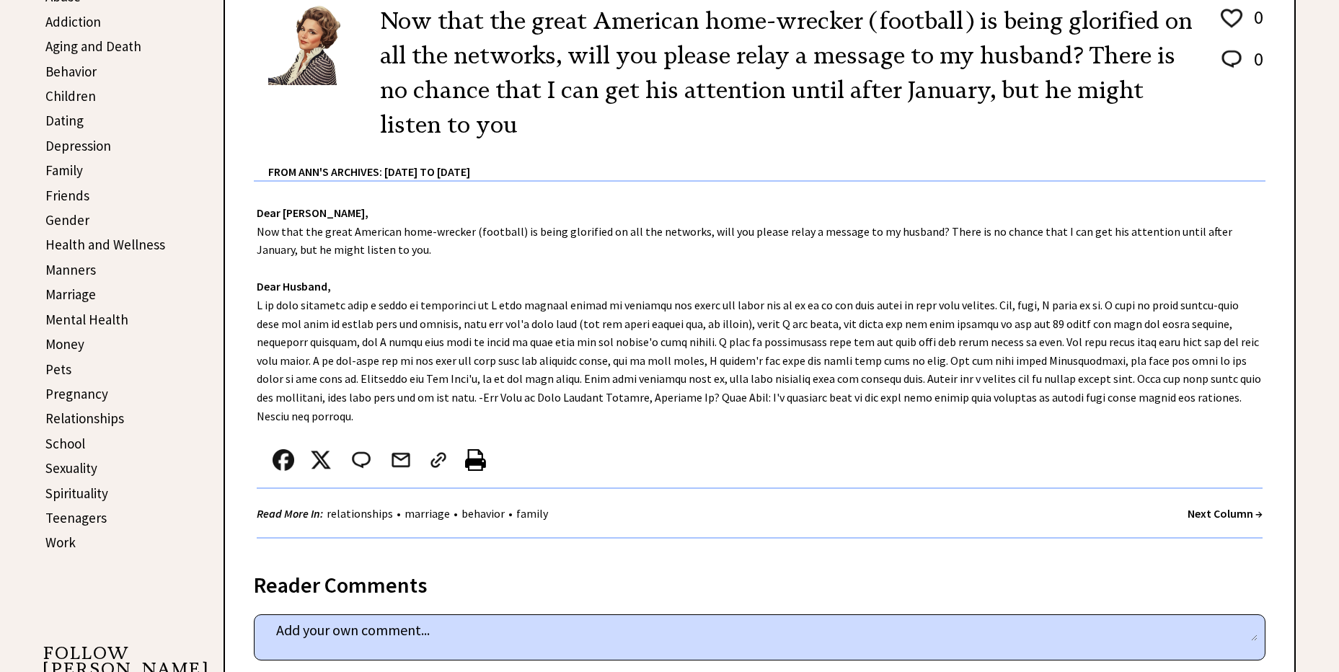
click at [1223, 506] on strong "Next Column →" at bounding box center [1225, 513] width 75 height 14
